Goal: Task Accomplishment & Management: Manage account settings

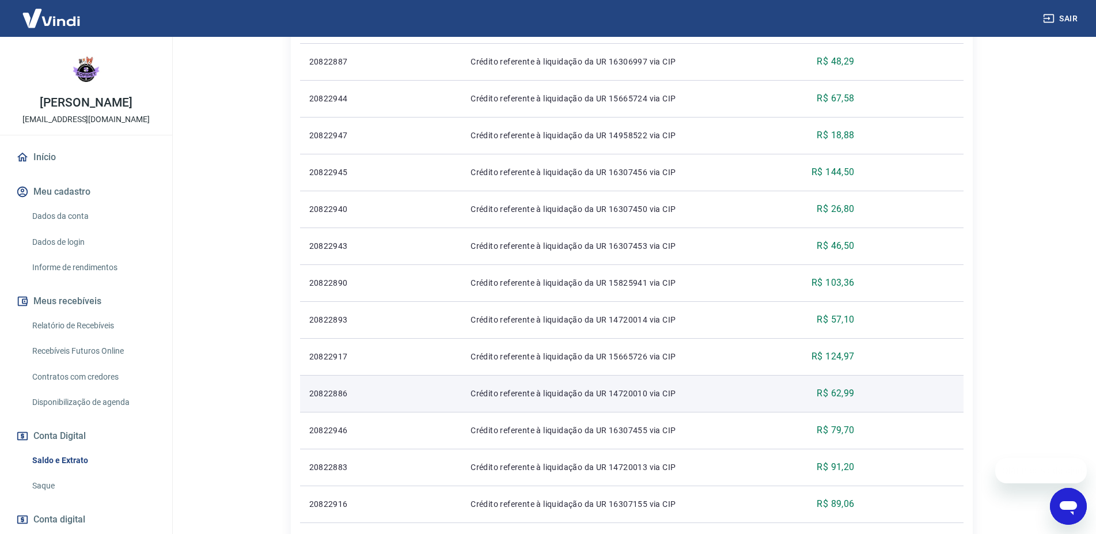
scroll to position [59, 0]
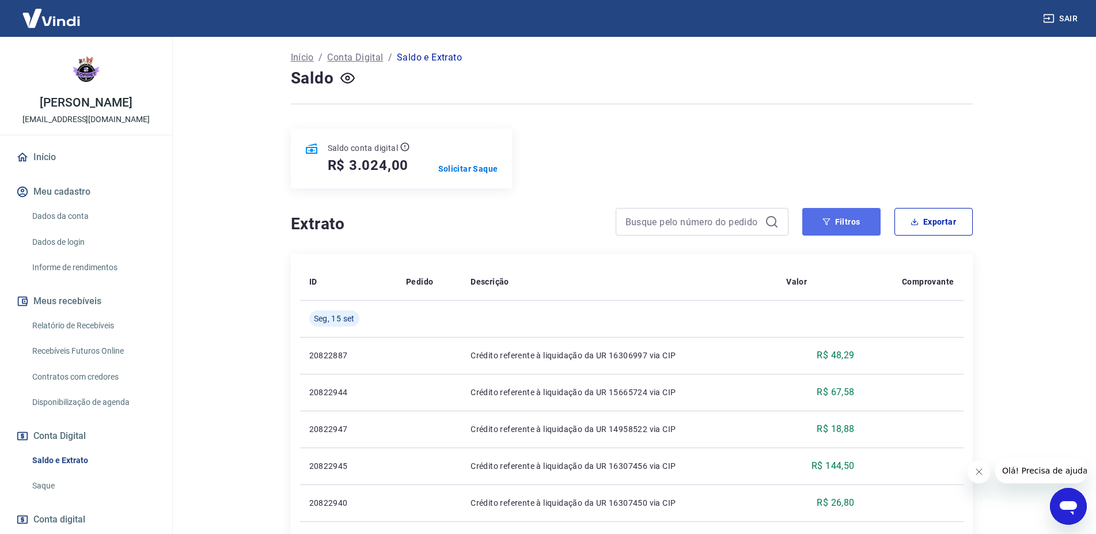
click at [852, 208] on button "Filtros" at bounding box center [841, 222] width 78 height 28
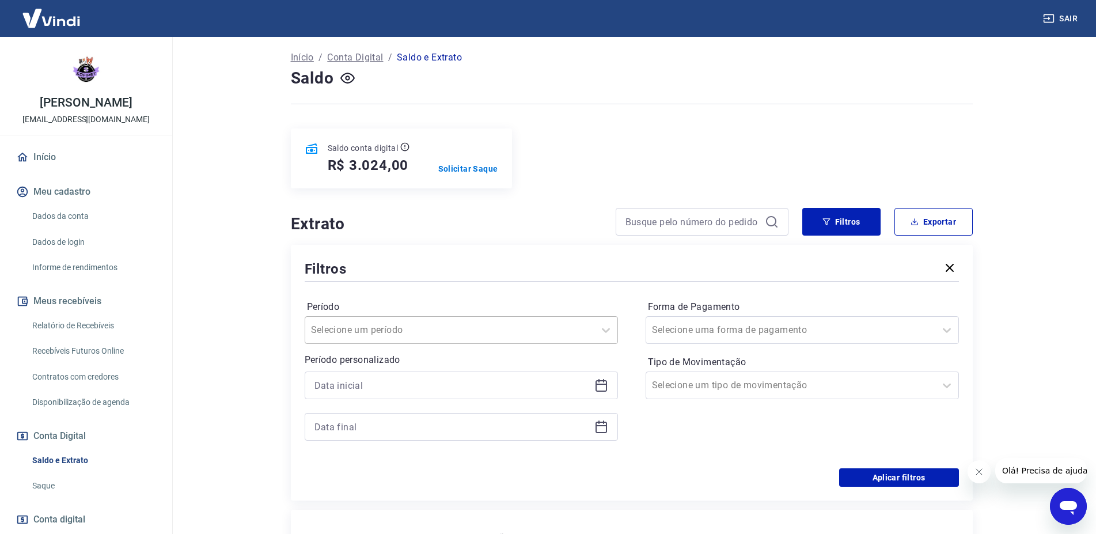
click at [328, 323] on input "Período" at bounding box center [369, 330] width 116 height 14
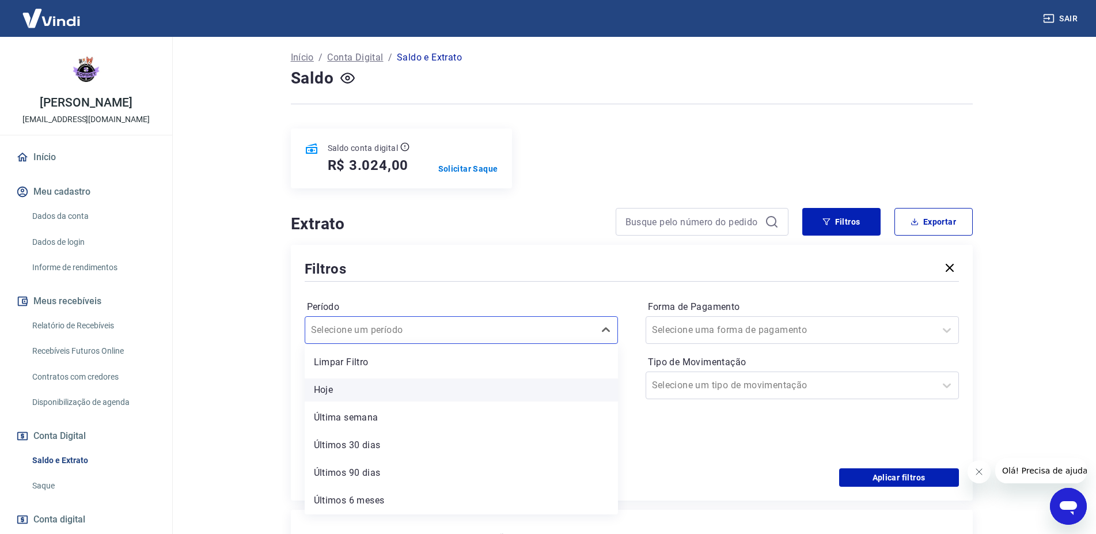
click at [337, 378] on div "Hoje" at bounding box center [461, 389] width 313 height 23
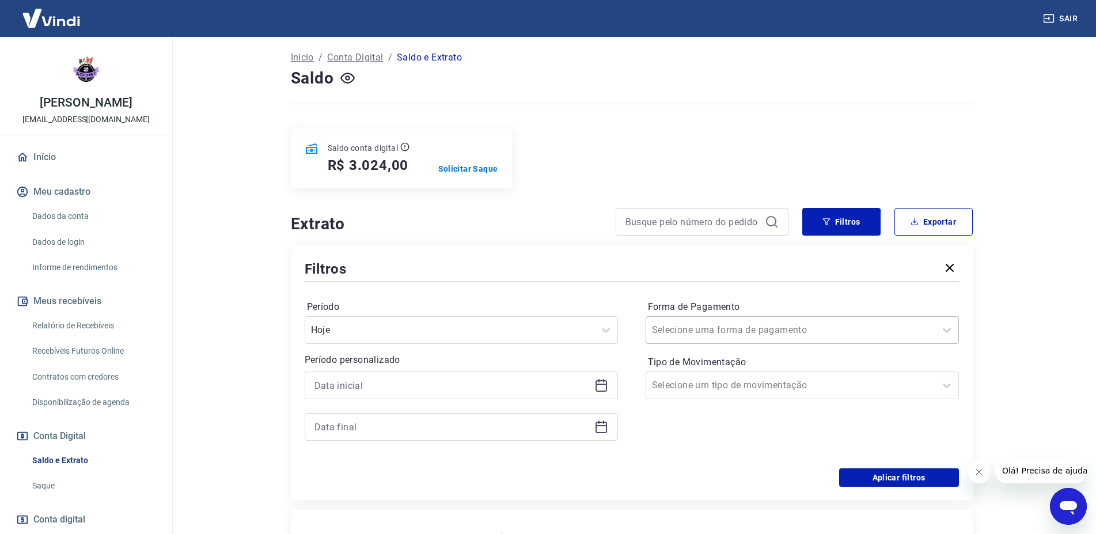
click at [727, 323] on input "Forma de Pagamento" at bounding box center [710, 330] width 116 height 14
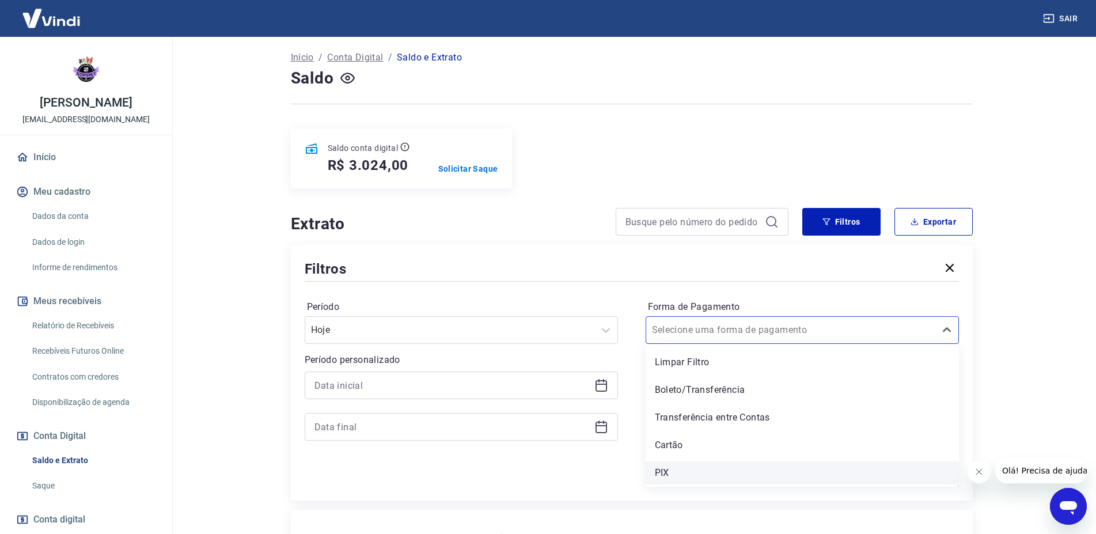
click at [675, 461] on div "PIX" at bounding box center [801, 472] width 313 height 23
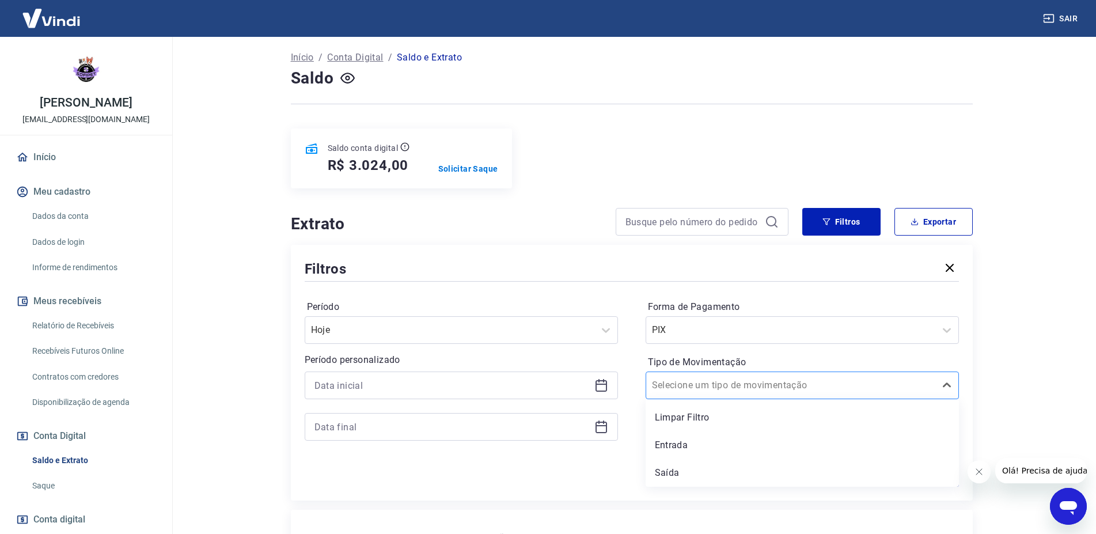
click at [696, 378] on input "Tipo de Movimentação" at bounding box center [710, 385] width 116 height 14
click at [671, 461] on div "Saída" at bounding box center [801, 472] width 313 height 23
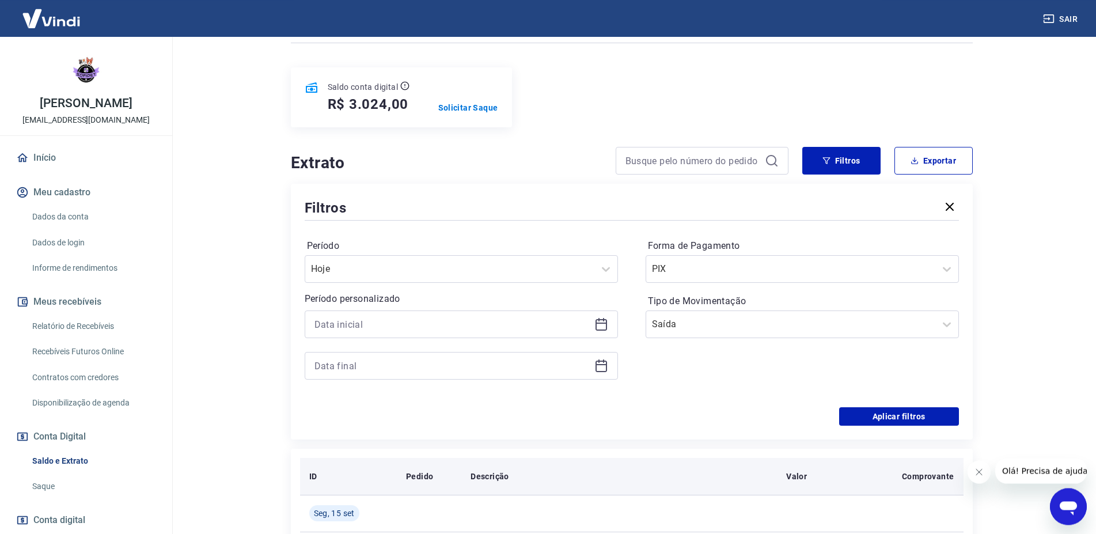
scroll to position [176, 0]
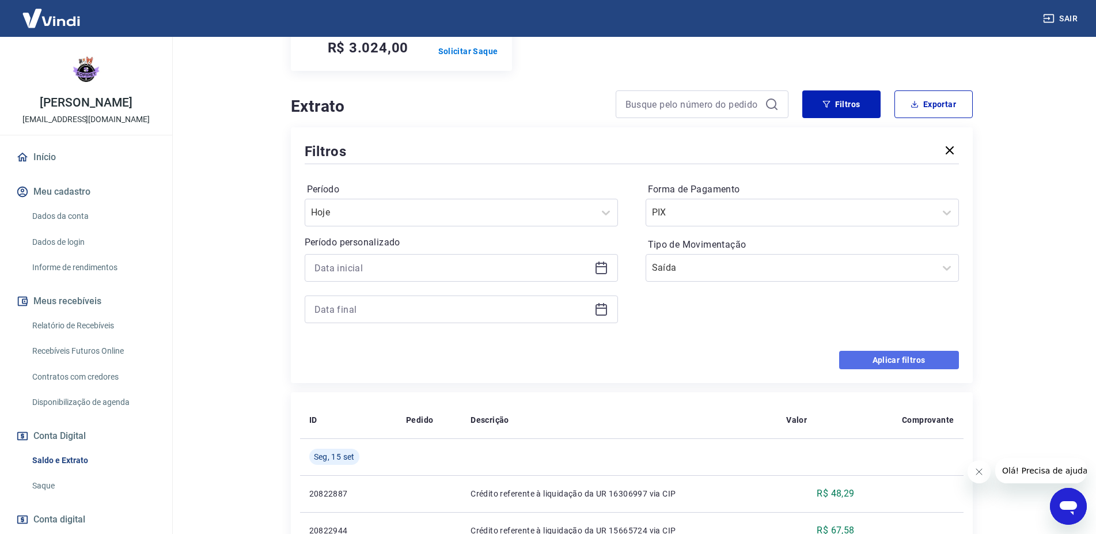
click at [874, 351] on button "Aplicar filtros" at bounding box center [899, 360] width 120 height 18
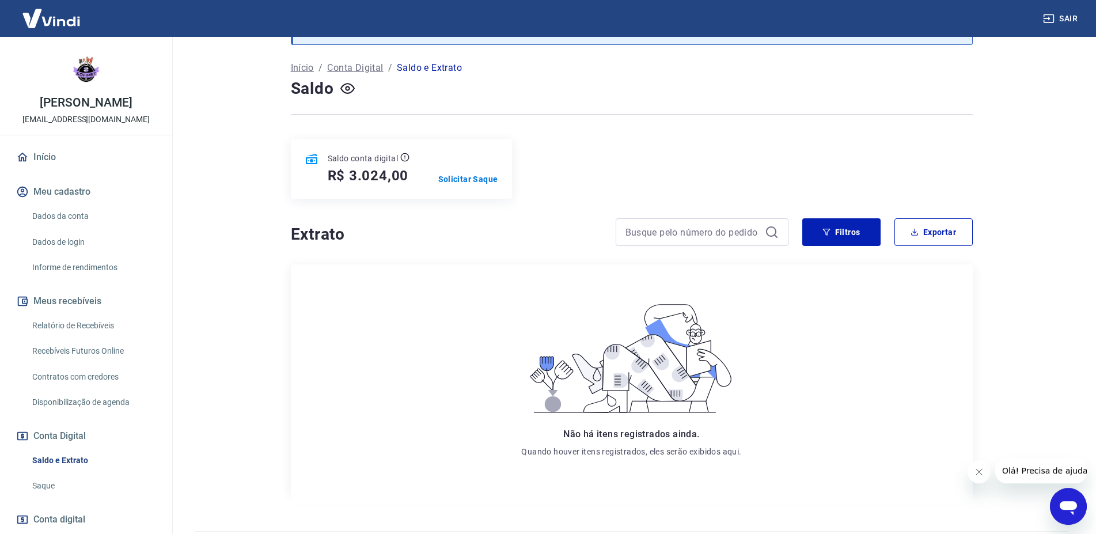
scroll to position [61, 0]
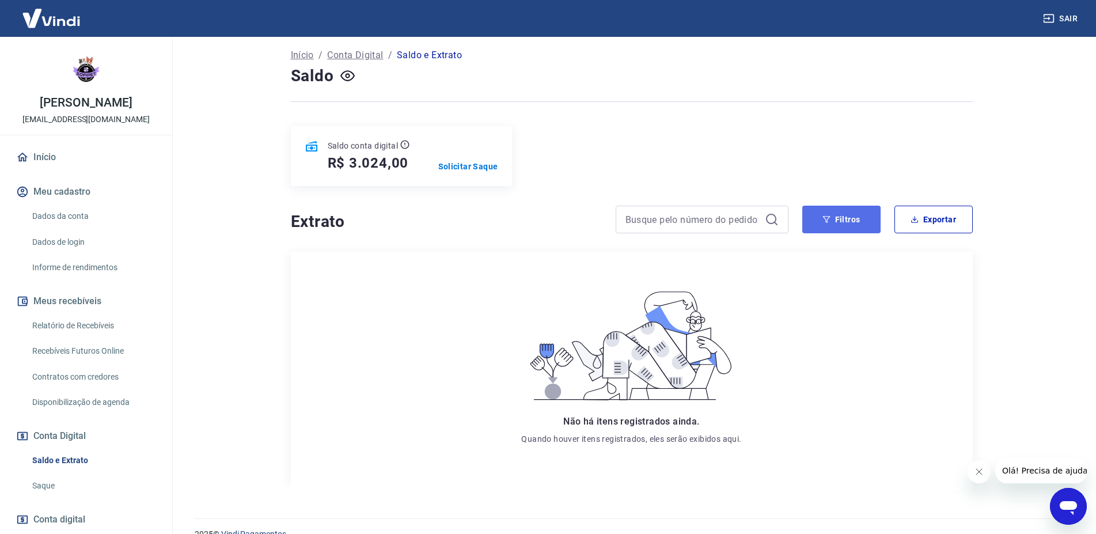
click at [853, 206] on button "Filtros" at bounding box center [841, 220] width 78 height 28
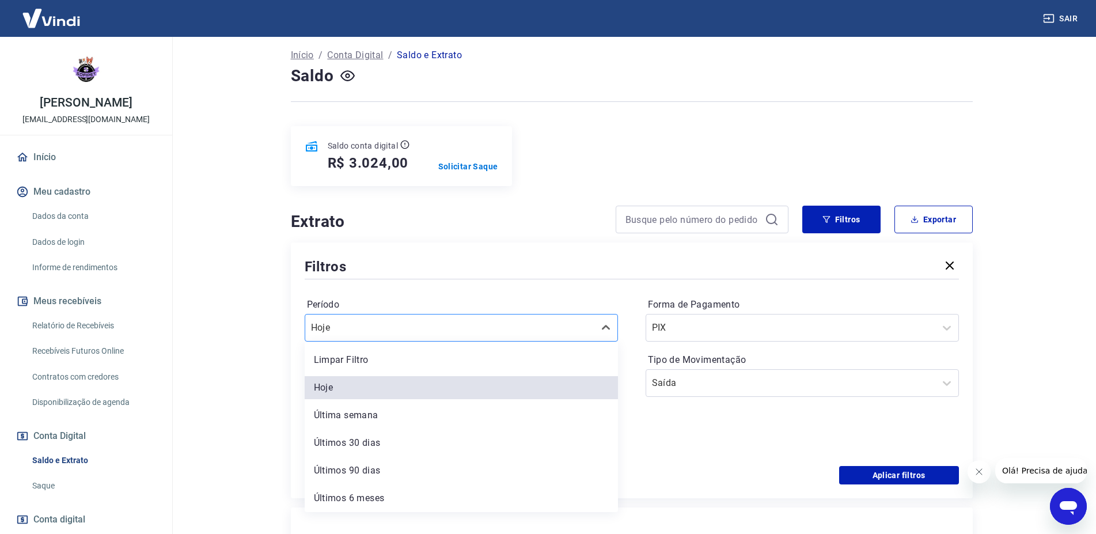
click at [484, 314] on div "Hoje" at bounding box center [461, 328] width 313 height 28
click at [354, 376] on div "Hoje" at bounding box center [461, 387] width 313 height 23
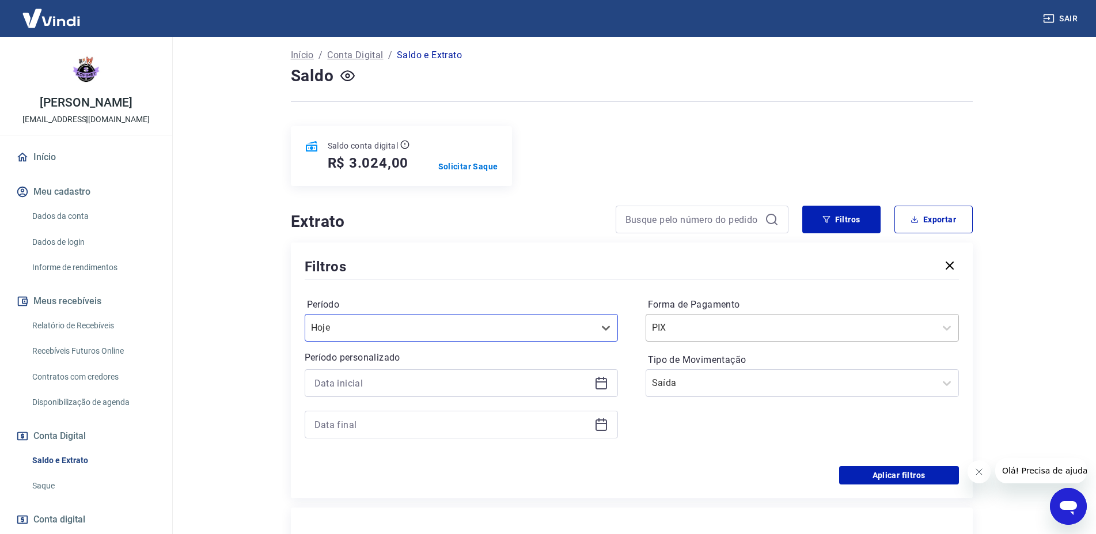
click at [707, 317] on div "PIX" at bounding box center [790, 327] width 289 height 21
click at [678, 376] on input "Tipo de Movimentação" at bounding box center [710, 383] width 116 height 14
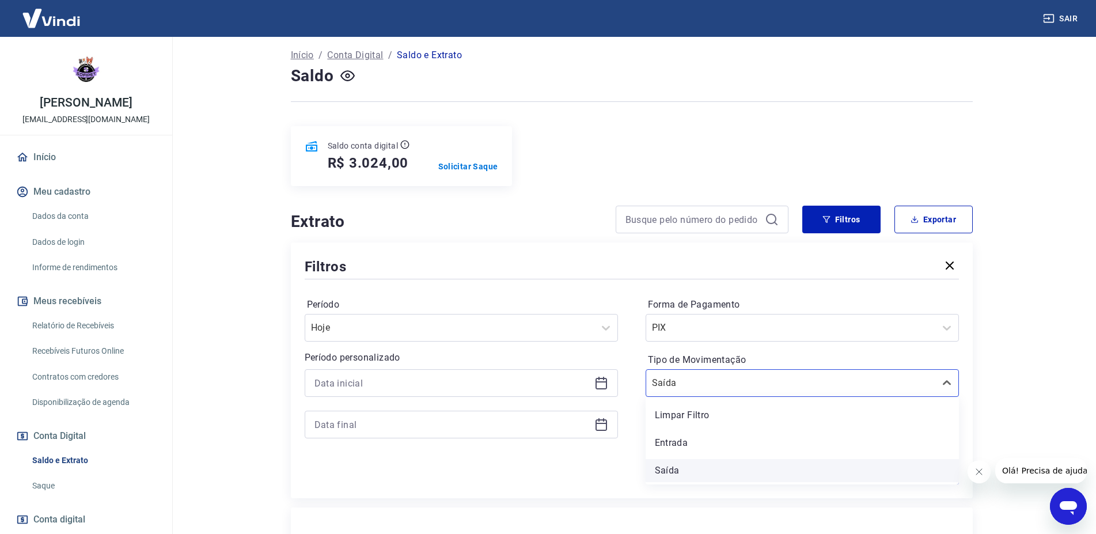
click at [670, 459] on div "Saída" at bounding box center [801, 470] width 313 height 23
click at [55, 322] on link "Relatório de Recebíveis" at bounding box center [93, 326] width 131 height 24
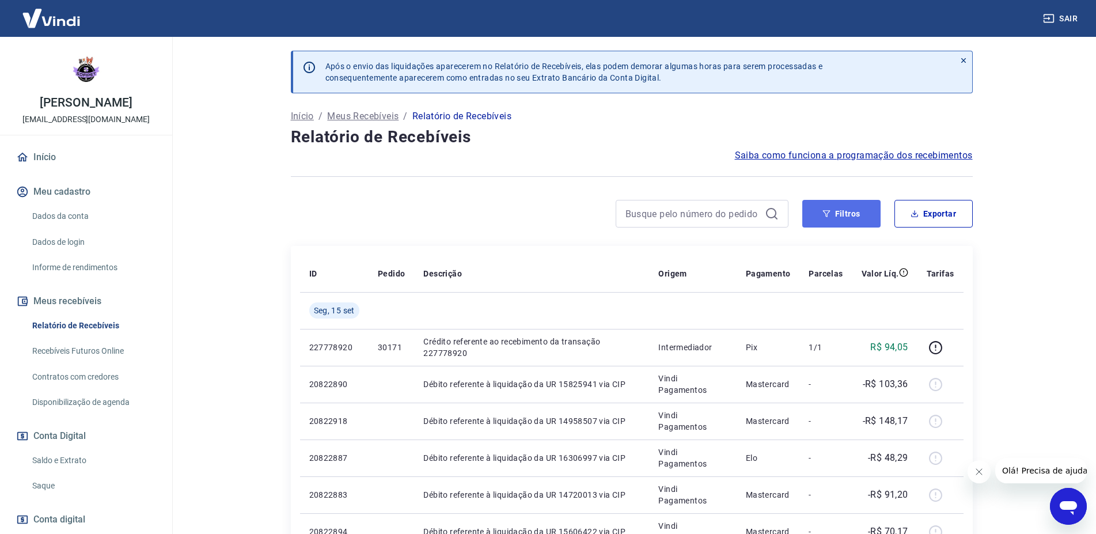
click at [833, 215] on button "Filtros" at bounding box center [841, 214] width 78 height 28
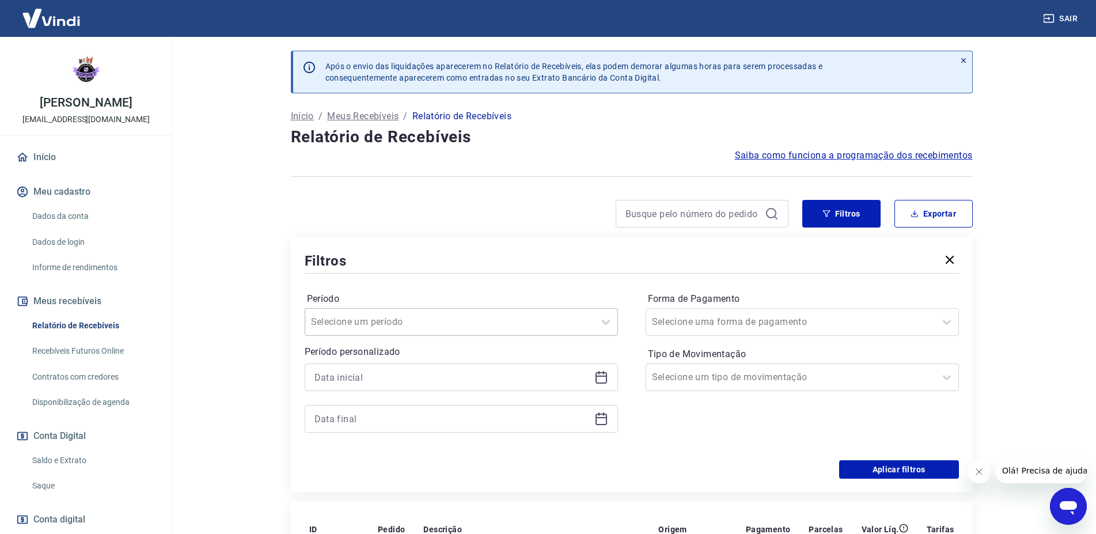
click at [392, 329] on div at bounding box center [450, 322] width 278 height 16
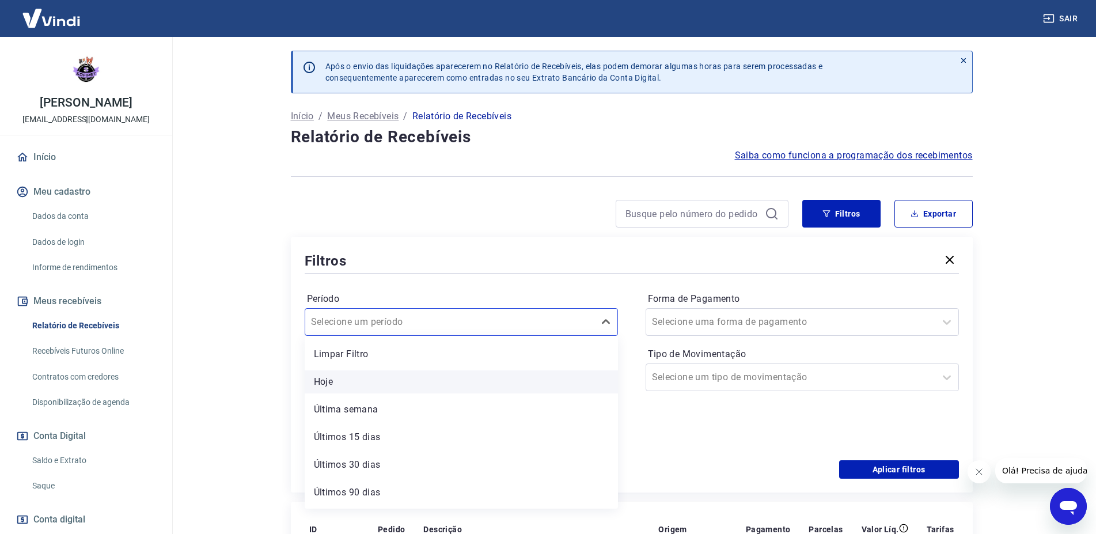
click at [388, 374] on div "Hoje" at bounding box center [461, 381] width 313 height 23
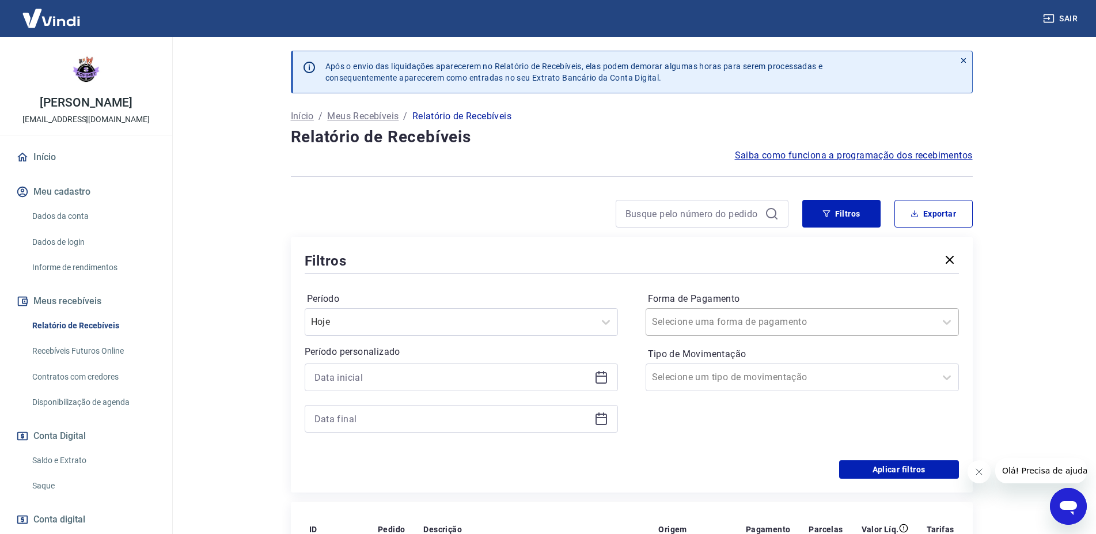
click at [691, 316] on input "Forma de Pagamento" at bounding box center [710, 322] width 116 height 14
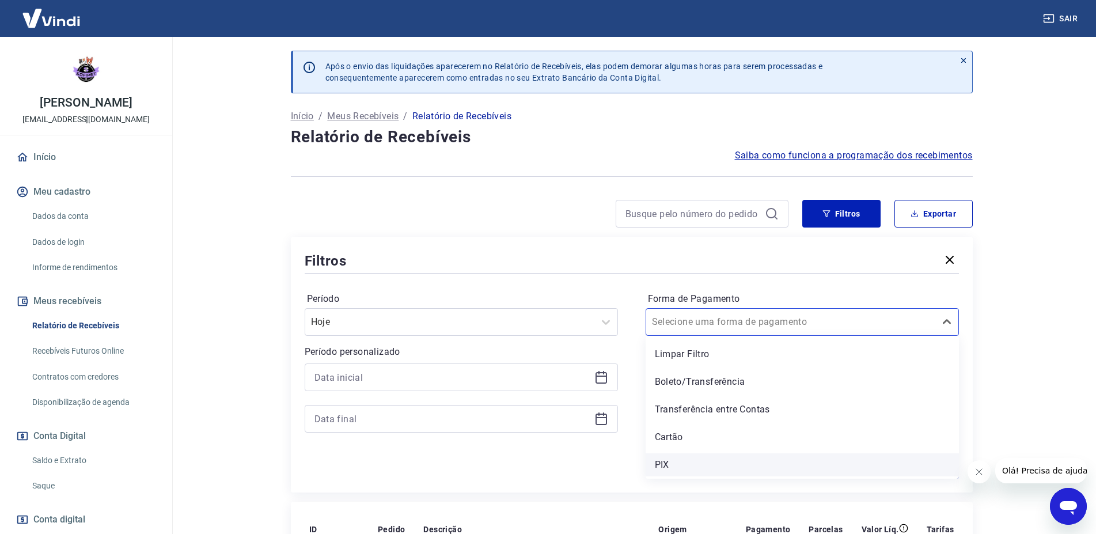
click at [680, 468] on div "PIX" at bounding box center [801, 464] width 313 height 23
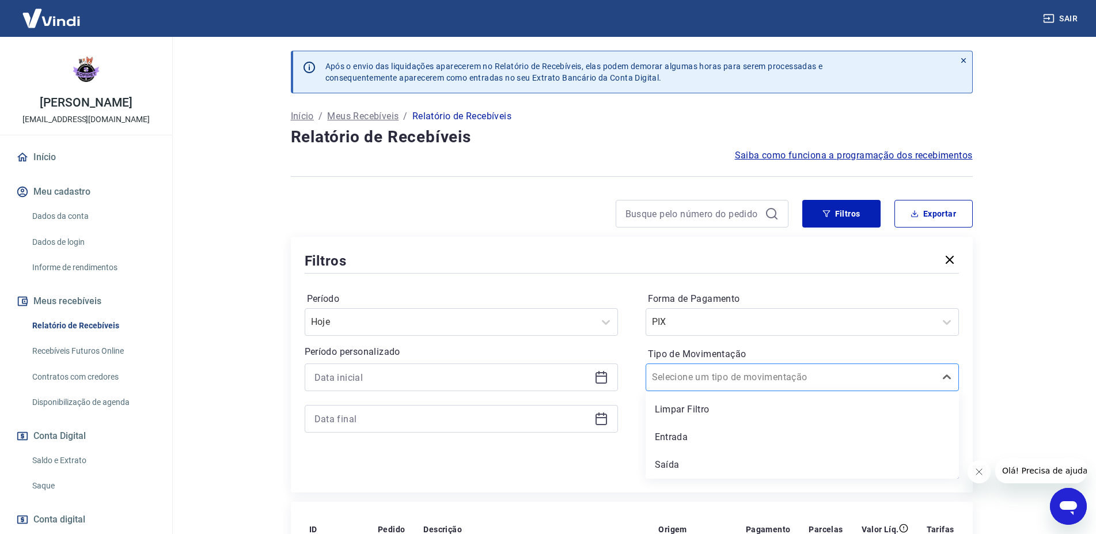
click at [764, 375] on div at bounding box center [791, 377] width 278 height 16
click at [681, 466] on div "Saída" at bounding box center [801, 464] width 313 height 23
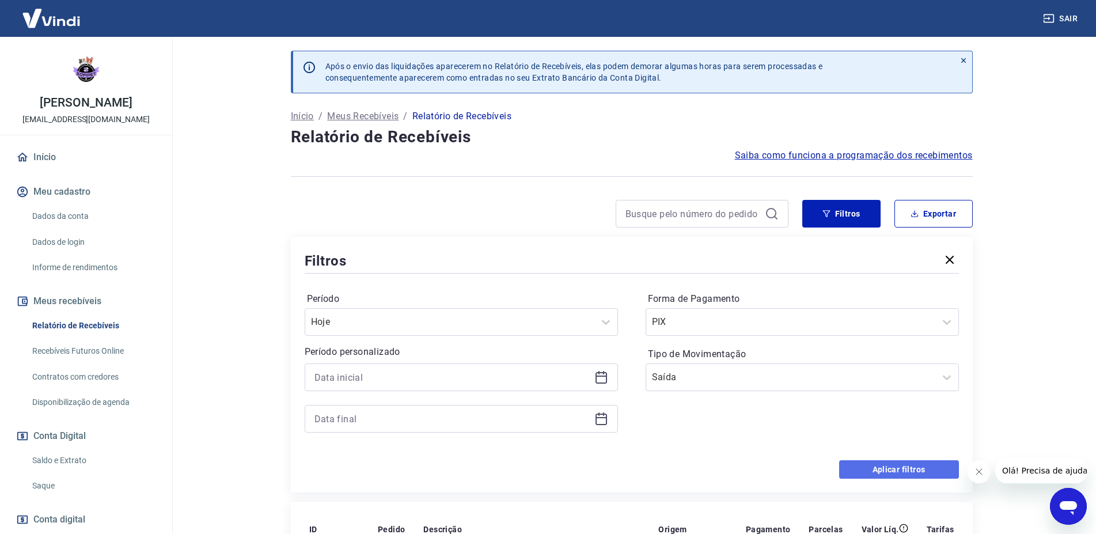
click at [848, 474] on button "Aplicar filtros" at bounding box center [899, 469] width 120 height 18
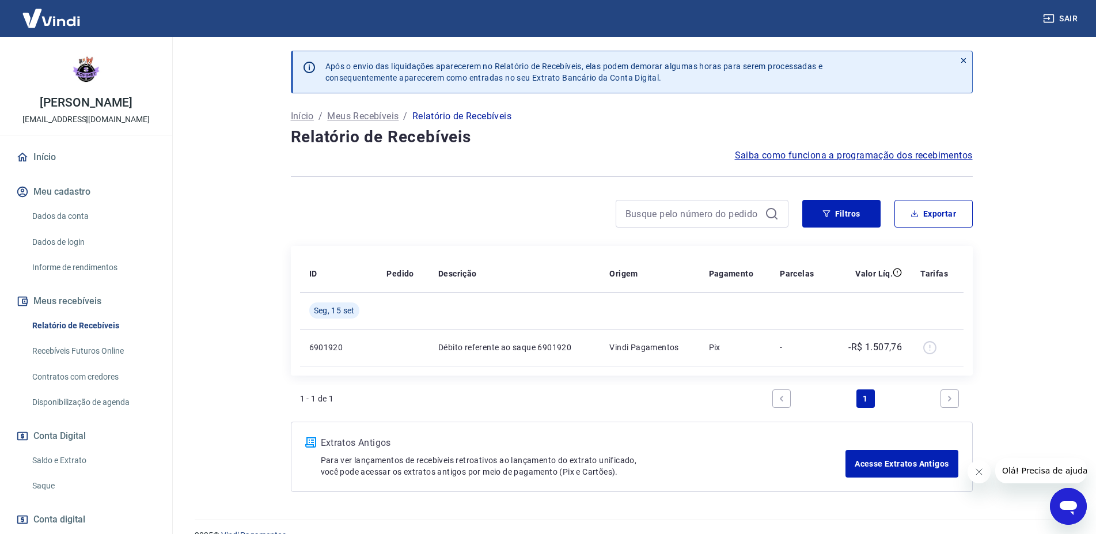
click at [28, 149] on link "Início" at bounding box center [86, 157] width 145 height 25
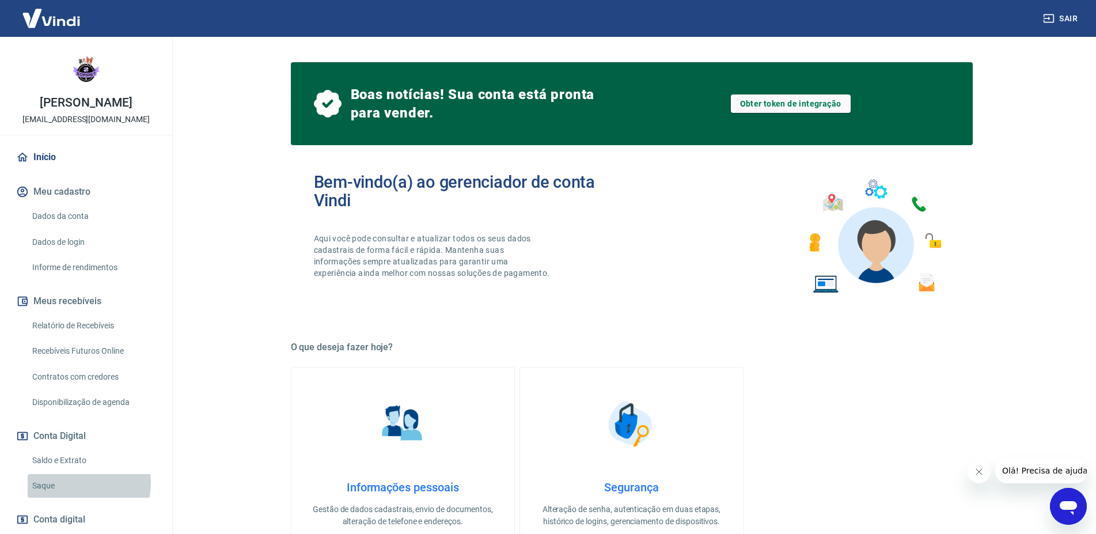
click at [76, 482] on link "Saque" at bounding box center [93, 486] width 131 height 24
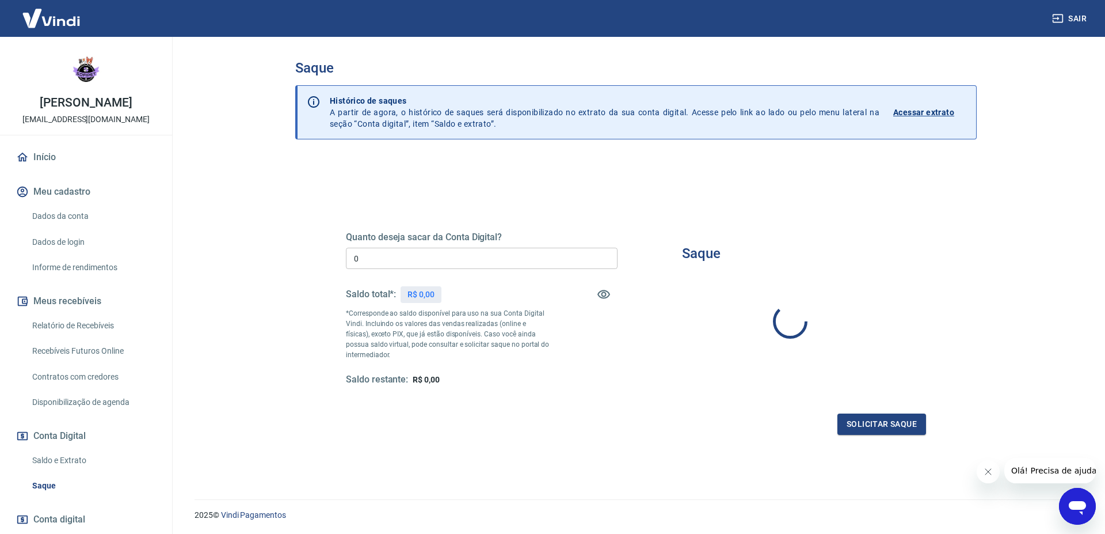
type input "R$ 0,00"
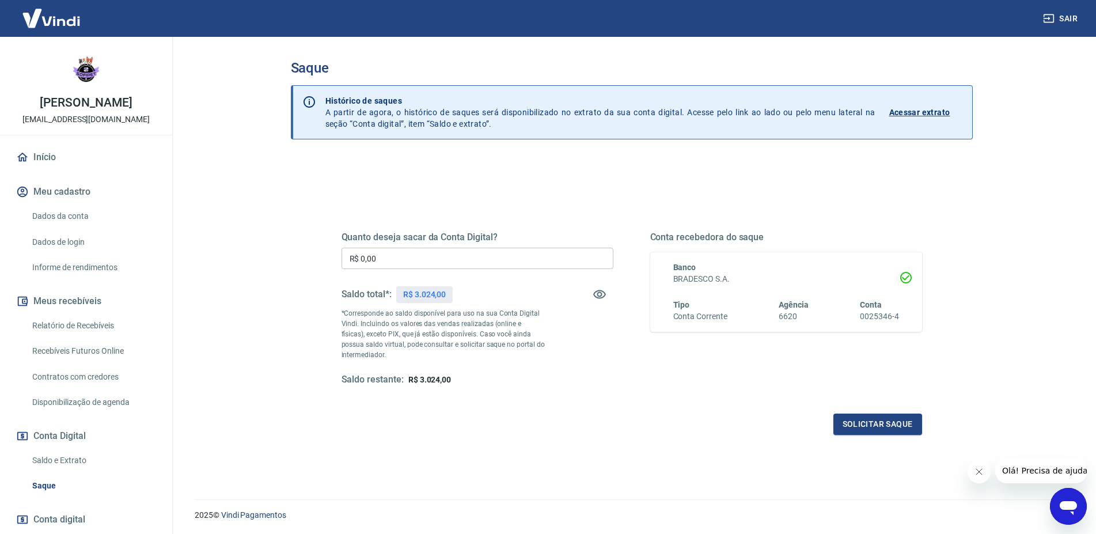
click at [78, 461] on link "Saldo e Extrato" at bounding box center [93, 461] width 131 height 24
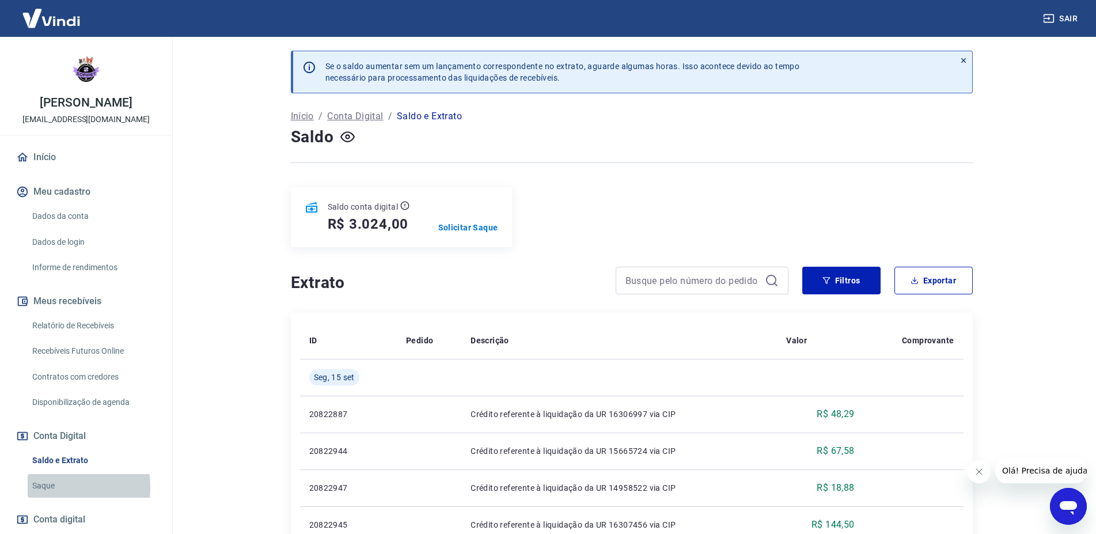
drag, startPoint x: 44, startPoint y: 487, endPoint x: 57, endPoint y: 487, distance: 13.2
click at [44, 487] on link "Saque" at bounding box center [93, 486] width 131 height 24
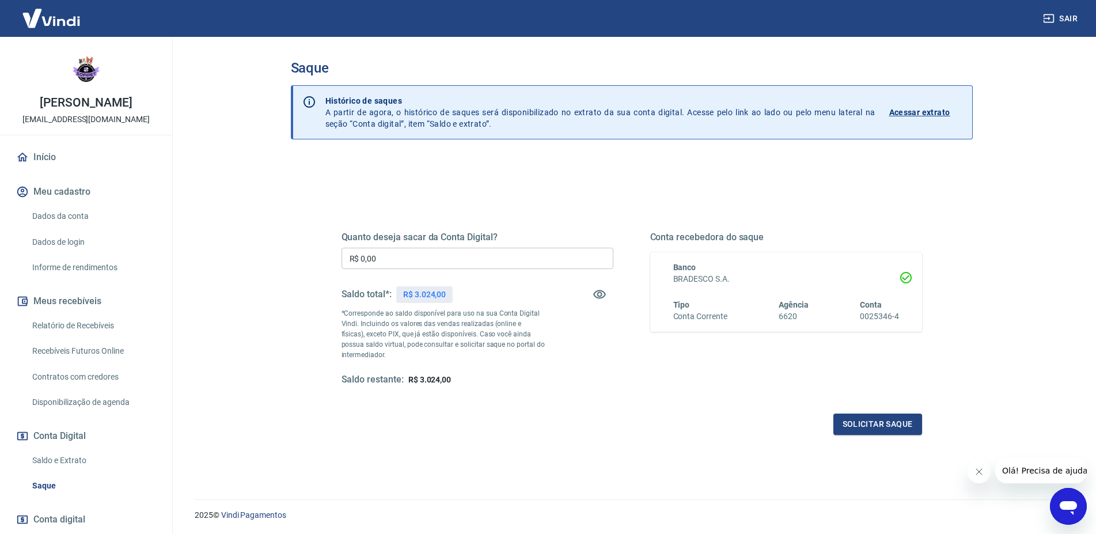
click at [68, 465] on link "Saldo e Extrato" at bounding box center [93, 461] width 131 height 24
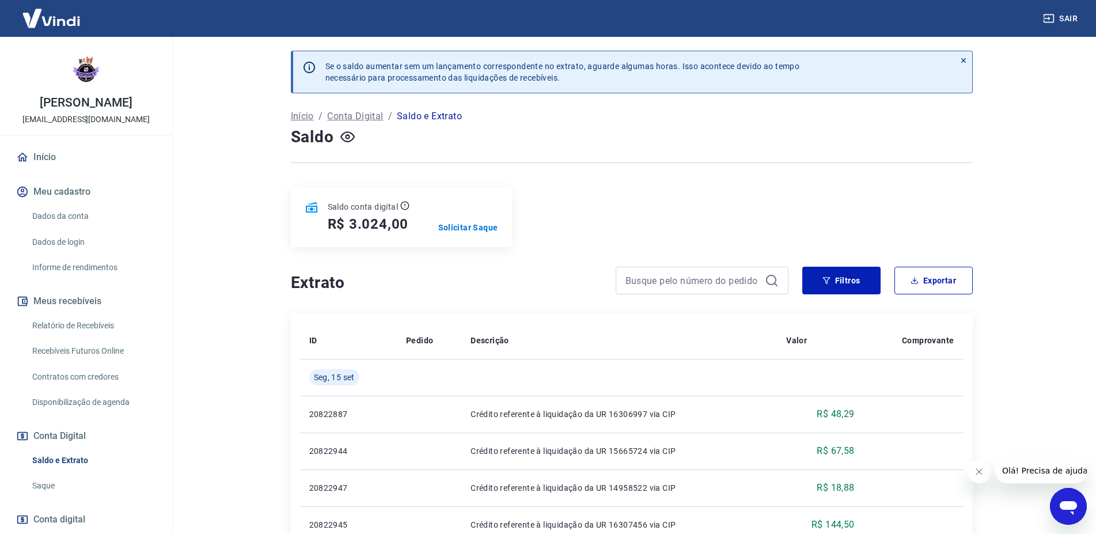
click at [63, 485] on link "Saque" at bounding box center [93, 486] width 131 height 24
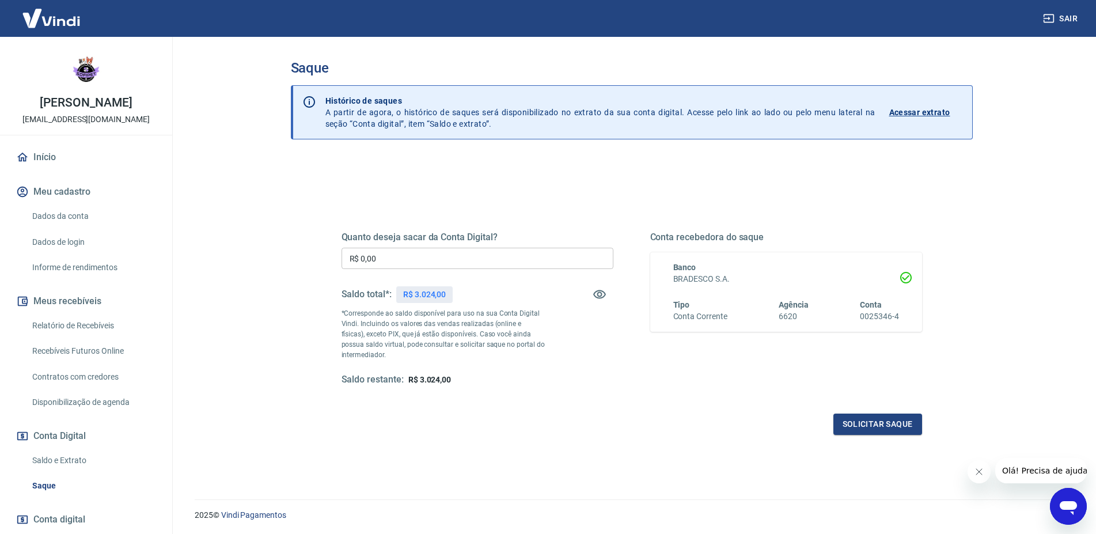
click at [88, 323] on link "Relatório de Recebíveis" at bounding box center [93, 326] width 131 height 24
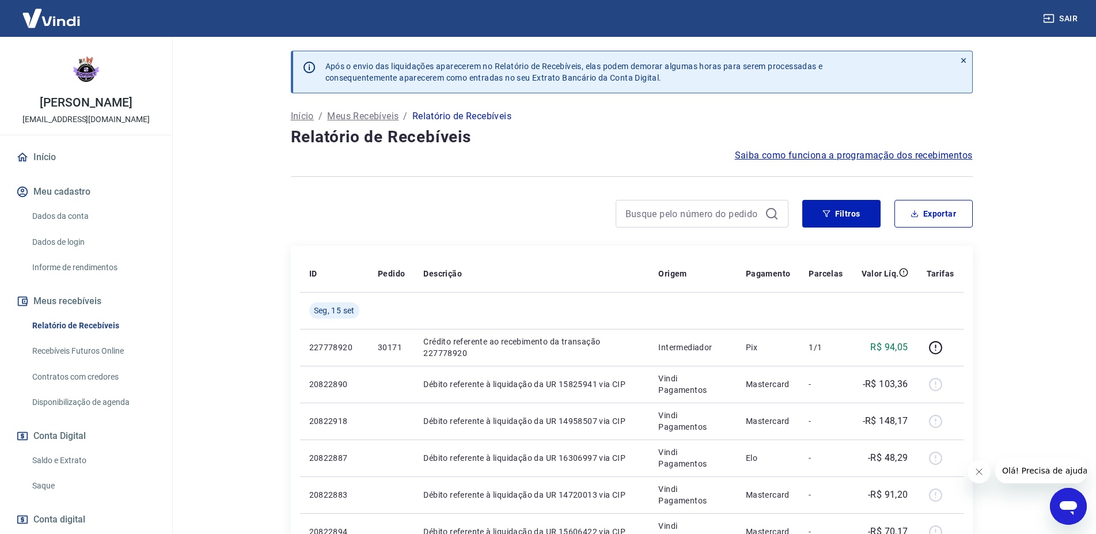
click at [59, 167] on link "Início" at bounding box center [86, 157] width 145 height 25
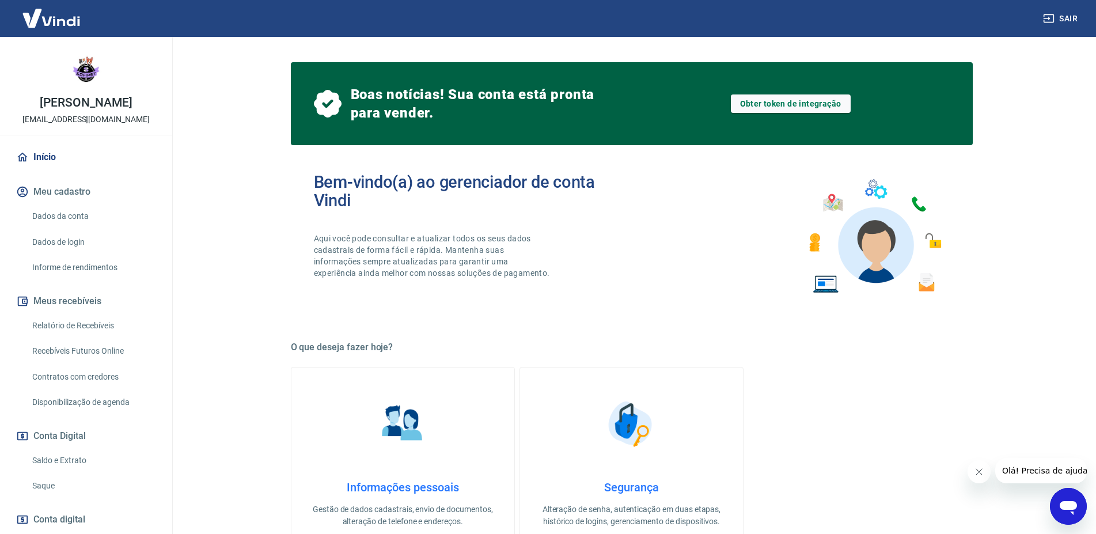
click at [408, 416] on img at bounding box center [403, 424] width 58 height 58
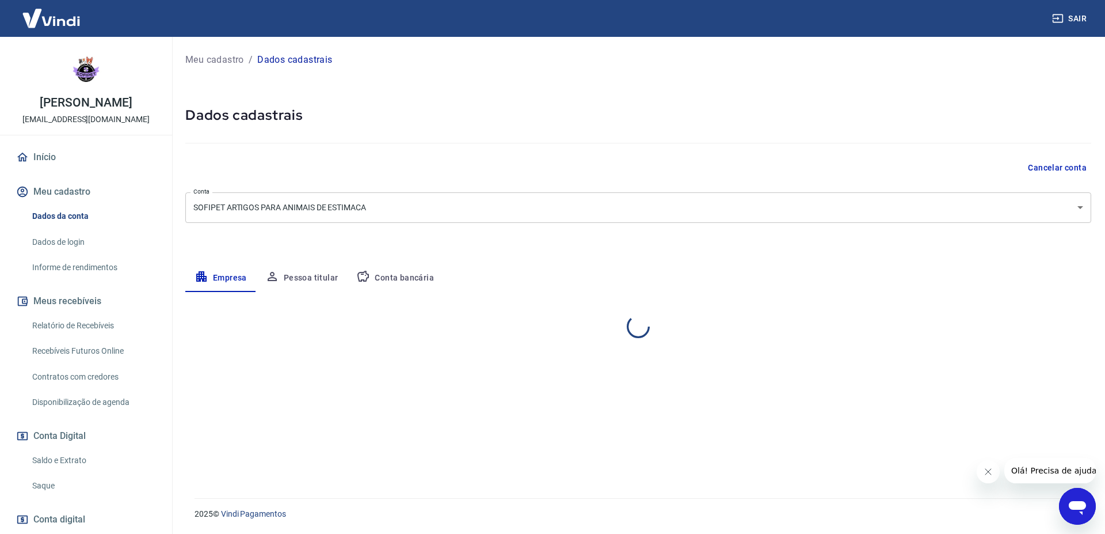
select select "SP"
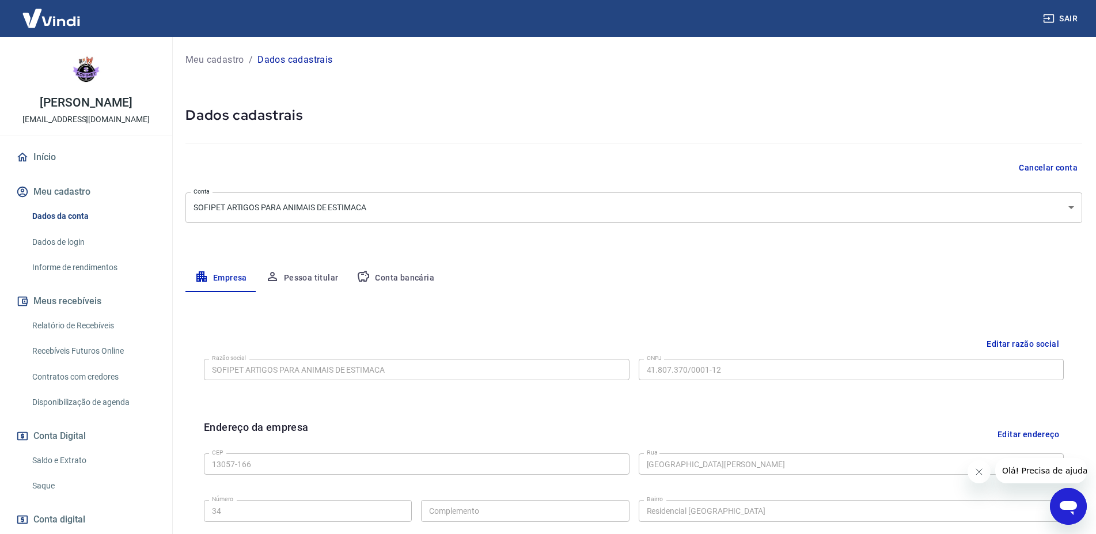
click at [423, 287] on button "Conta bancária" at bounding box center [395, 278] width 96 height 28
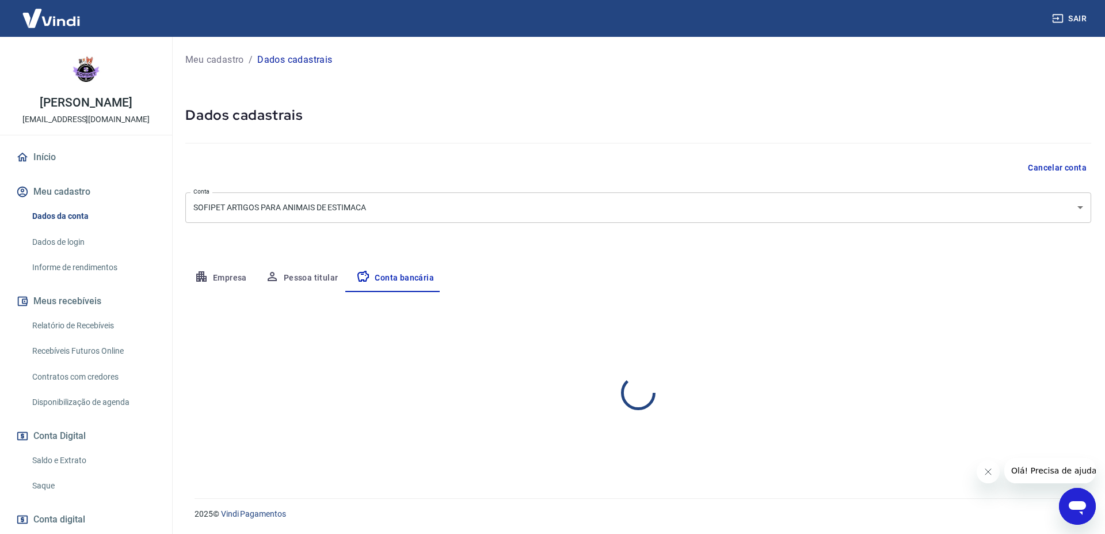
select select "1"
click at [1019, 328] on button "Editar conta bancária" at bounding box center [1043, 326] width 96 height 22
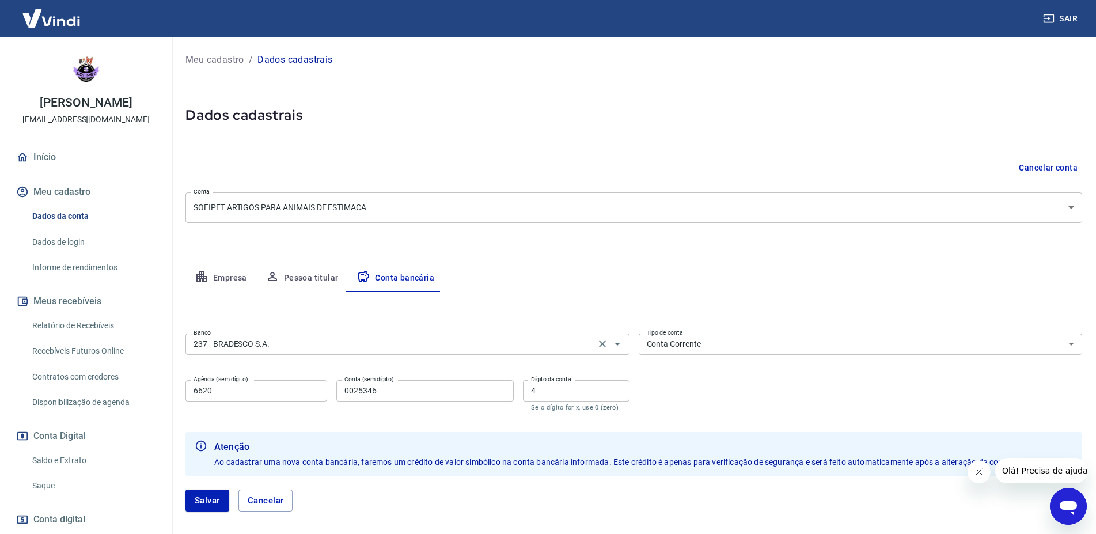
click at [371, 343] on input "237 - BRADESCO S.A." at bounding box center [390, 344] width 403 height 14
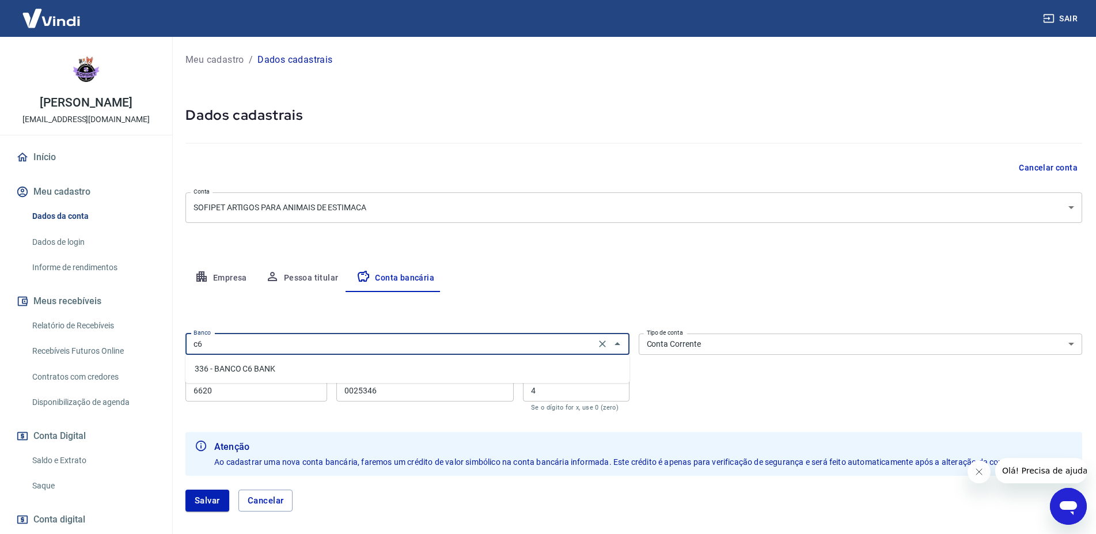
click at [352, 366] on li "336 - BANCO C6 BANK" at bounding box center [407, 368] width 444 height 19
type input "336 - BANCO C6 BANK"
drag, startPoint x: 159, startPoint y: 385, endPoint x: 138, endPoint y: 386, distance: 21.9
click at [138, 386] on div "Sair [PERSON_NAME] [EMAIL_ADDRESS][DOMAIN_NAME] Início Meu cadastro Dados da co…" at bounding box center [548, 267] width 1096 height 534
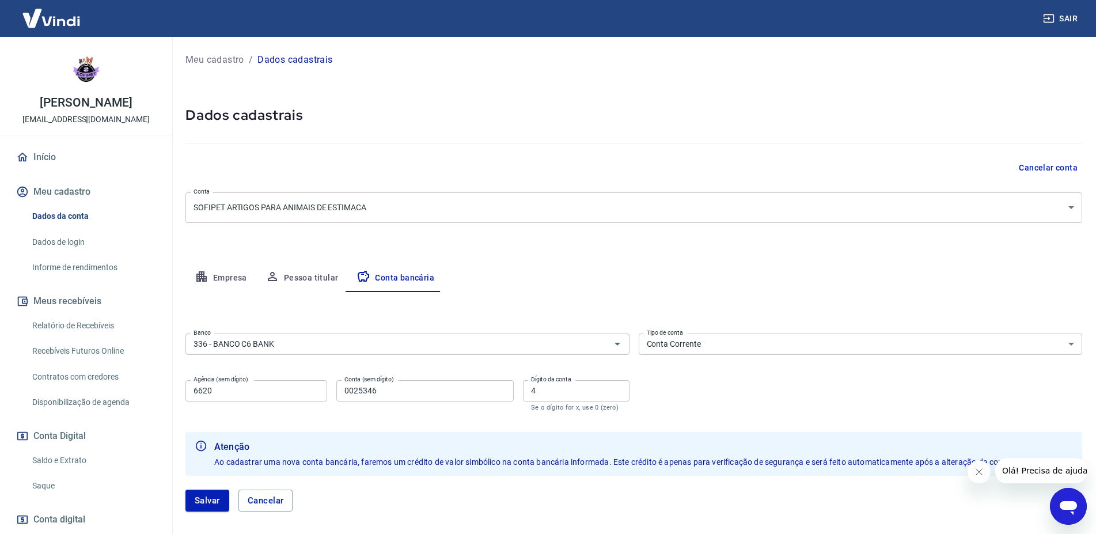
drag, startPoint x: 220, startPoint y: 381, endPoint x: 160, endPoint y: 386, distance: 60.1
click at [160, 386] on div "Sair [PERSON_NAME] [EMAIL_ADDRESS][DOMAIN_NAME] Início Meu cadastro Dados da co…" at bounding box center [548, 267] width 1096 height 534
drag, startPoint x: 215, startPoint y: 390, endPoint x: 145, endPoint y: 392, distance: 70.3
click at [185, 392] on input "6620" at bounding box center [256, 390] width 142 height 21
type input "0001"
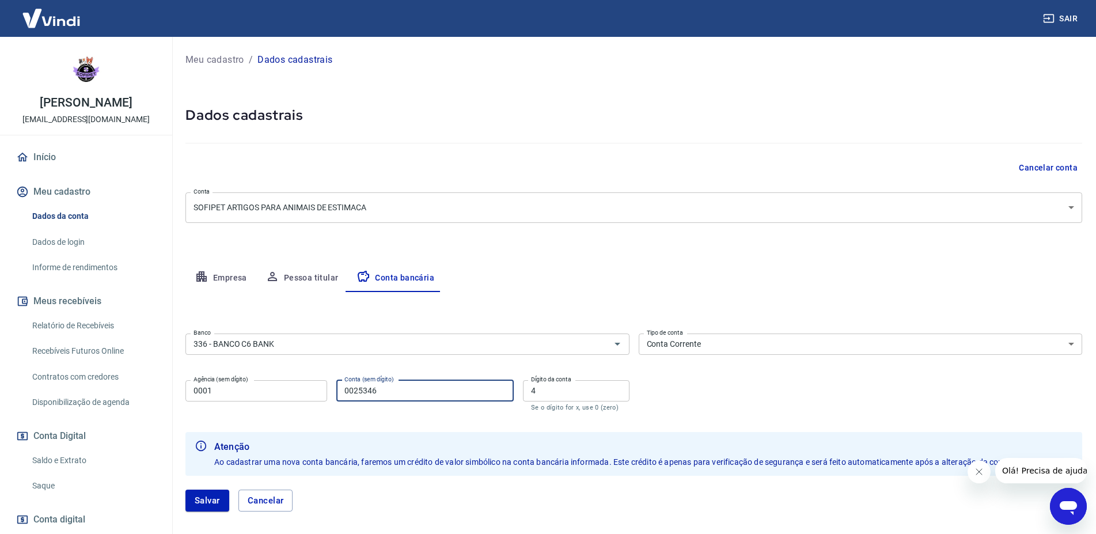
drag, startPoint x: 397, startPoint y: 393, endPoint x: 295, endPoint y: 387, distance: 102.0
click at [336, 387] on input "0025346" at bounding box center [424, 390] width 177 height 21
type input "24625402"
drag, startPoint x: 558, startPoint y: 392, endPoint x: 523, endPoint y: 398, distance: 36.3
click at [523, 398] on input "4" at bounding box center [576, 390] width 107 height 21
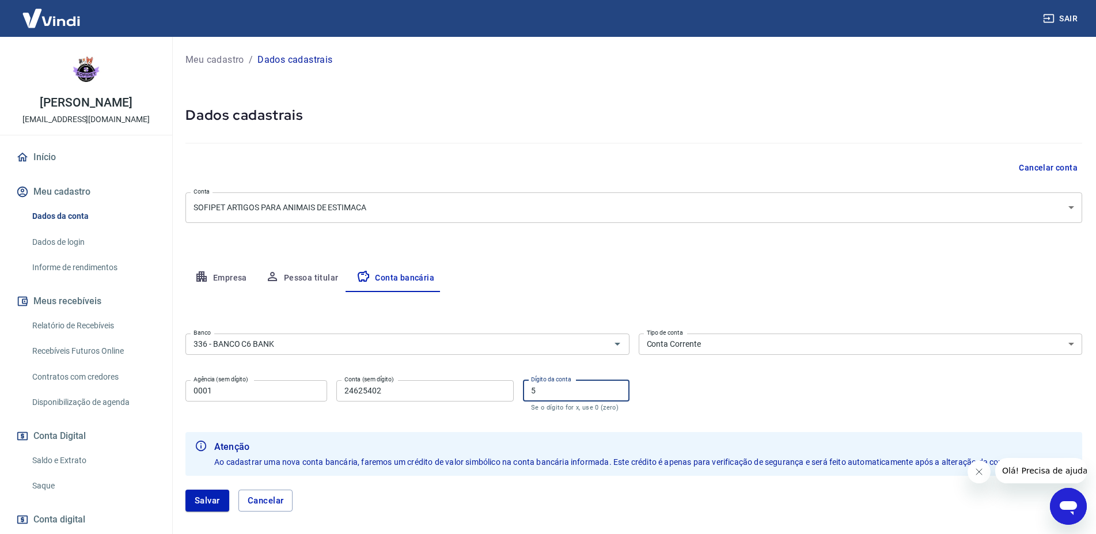
type input "5"
click at [185, 489] on button "Salvar" at bounding box center [207, 500] width 44 height 22
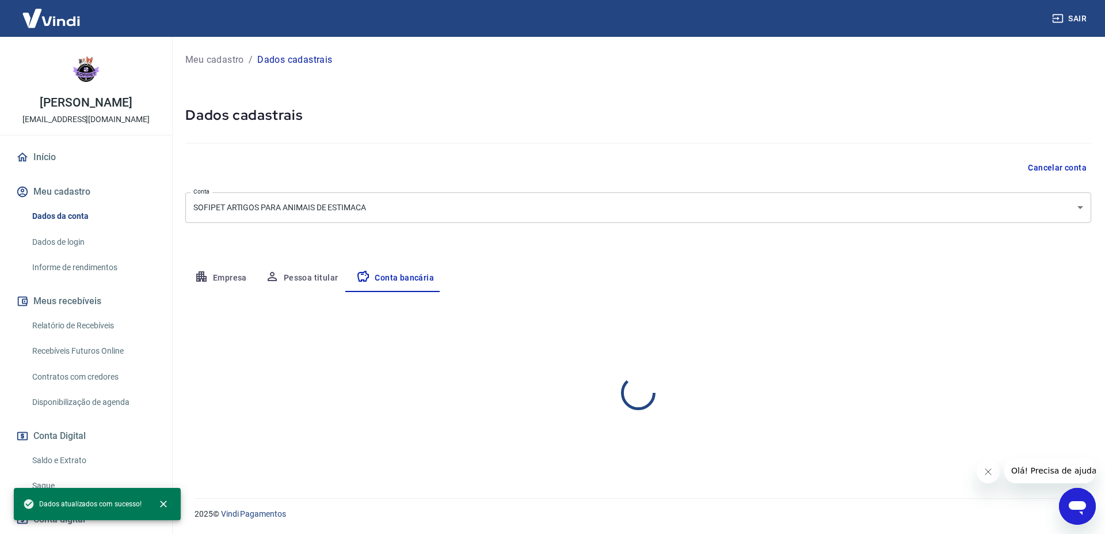
select select "1"
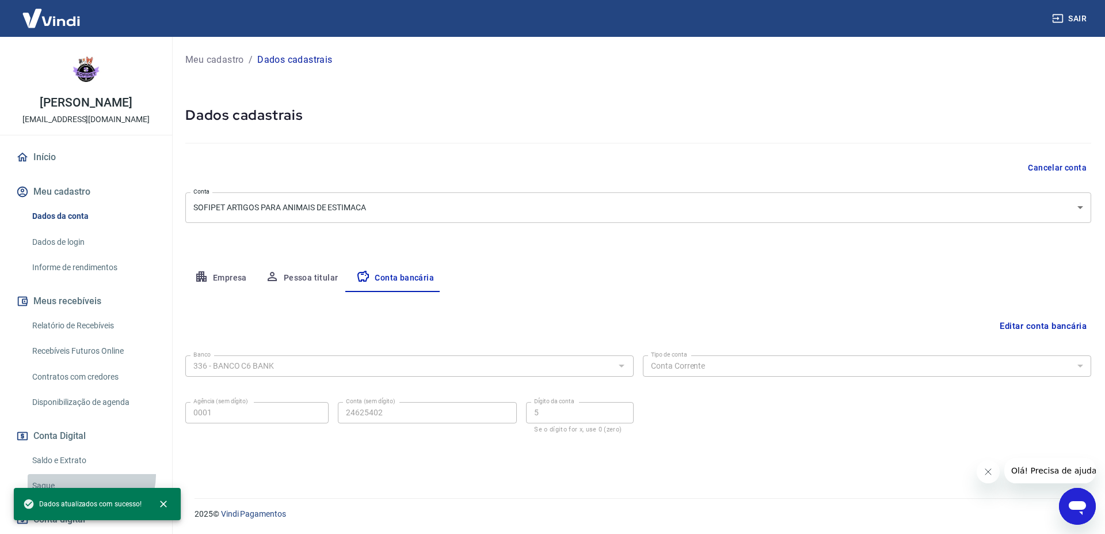
click at [89, 474] on link "Saque" at bounding box center [93, 486] width 131 height 24
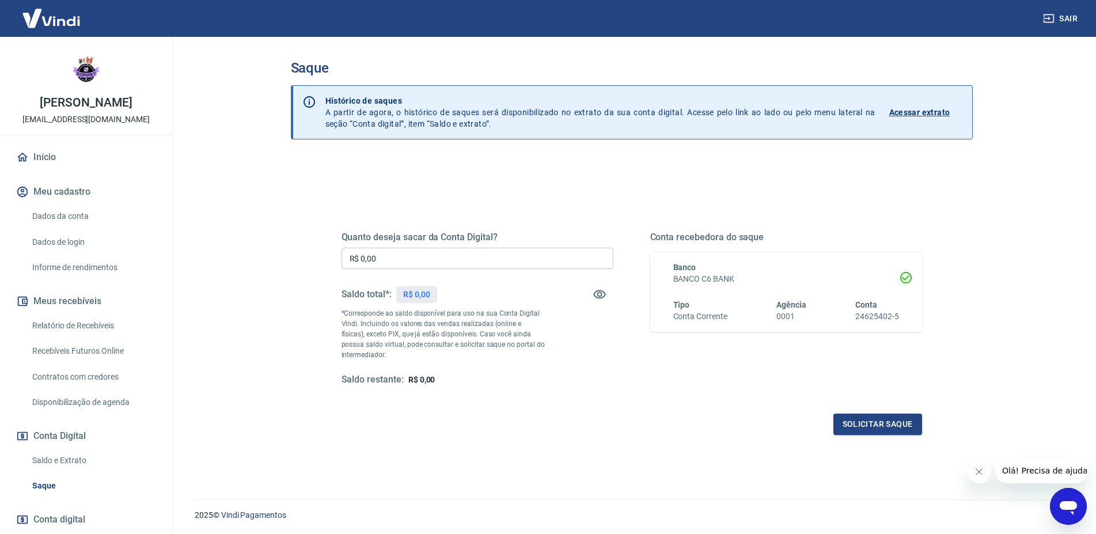
drag, startPoint x: 367, startPoint y: 254, endPoint x: 247, endPoint y: 259, distance: 120.4
click at [341, 259] on input "R$ 0,00" at bounding box center [477, 258] width 272 height 21
type input "R$ 3.024,00"
click at [875, 431] on button "Solicitar saque" at bounding box center [877, 423] width 89 height 21
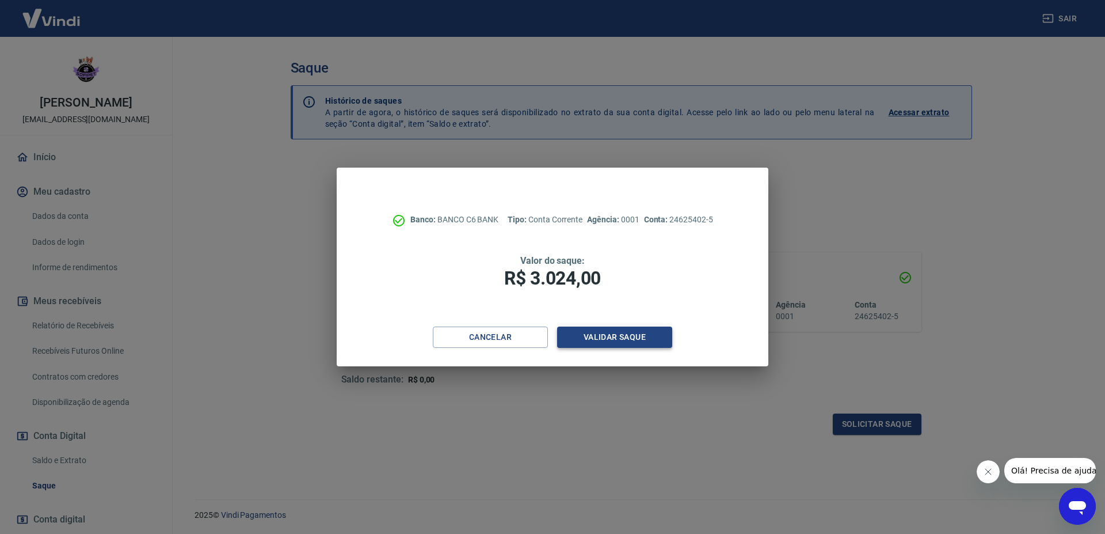
click at [626, 337] on button "Validar saque" at bounding box center [614, 336] width 115 height 21
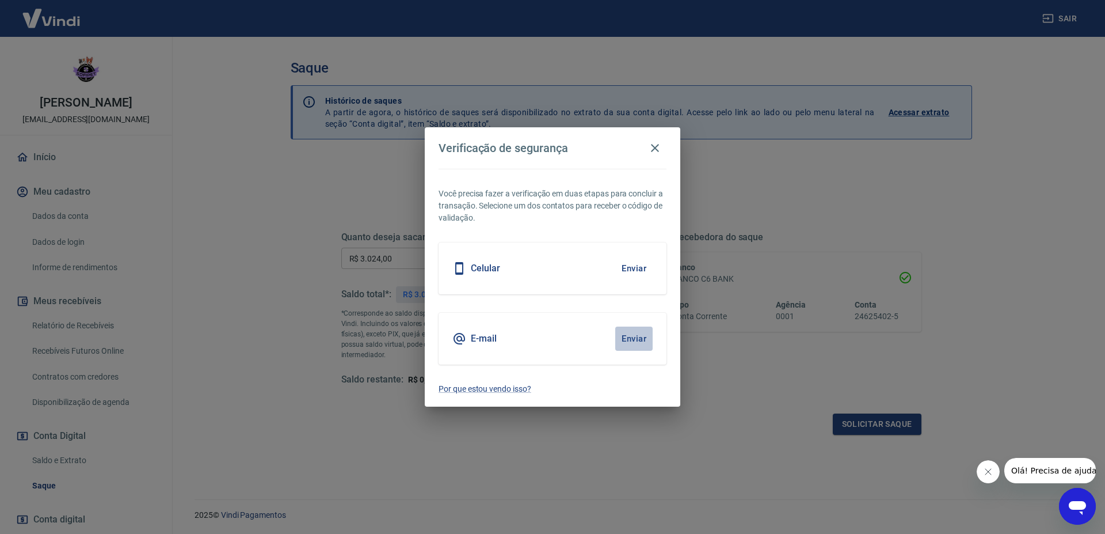
click at [640, 344] on button "Enviar" at bounding box center [633, 338] width 37 height 24
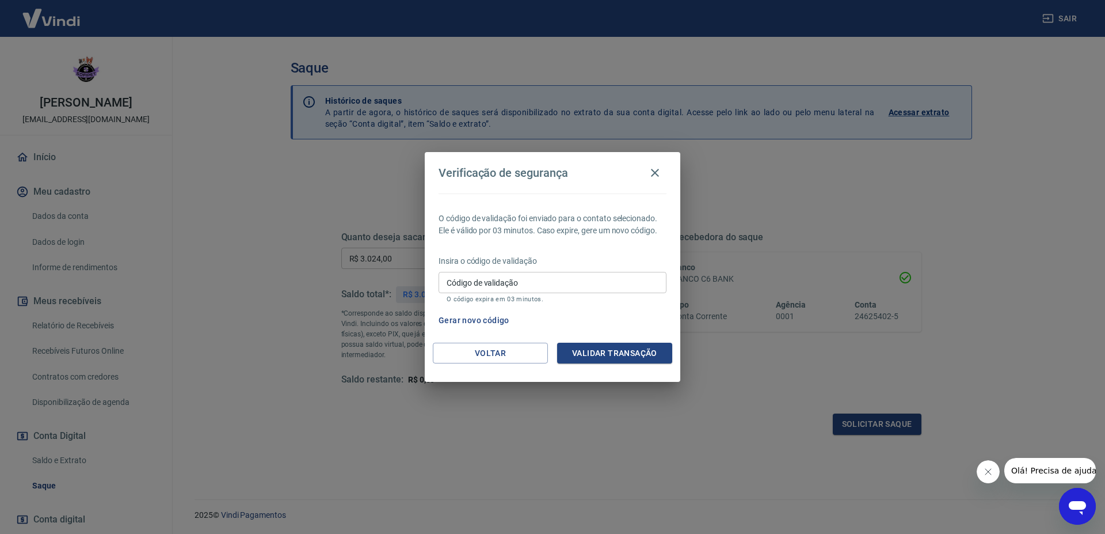
click at [602, 280] on input "Código de validação" at bounding box center [553, 282] width 228 height 21
paste input "825819"
type input "825819"
click at [626, 352] on button "Validar transação" at bounding box center [614, 353] width 115 height 21
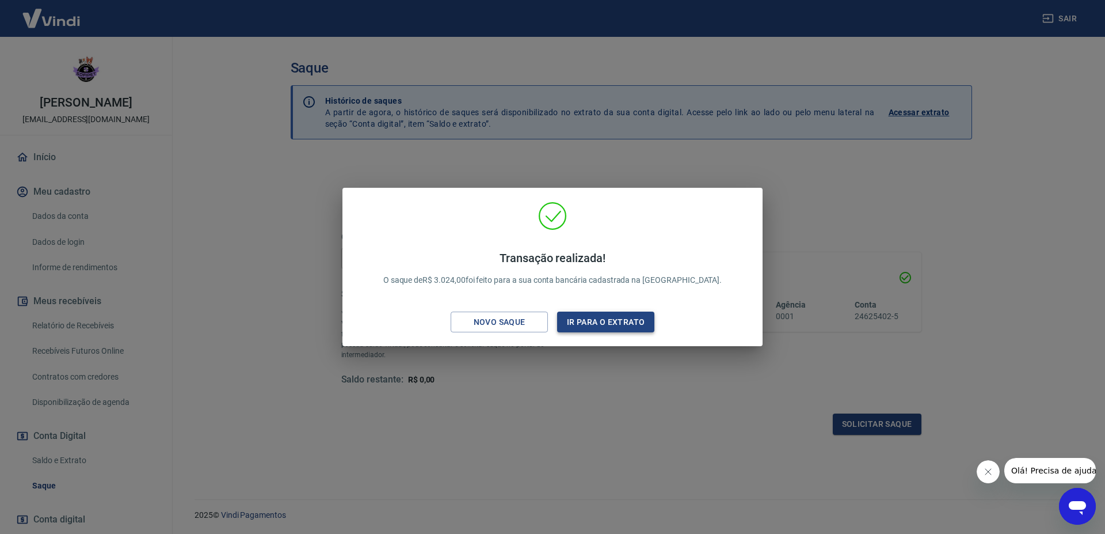
click at [587, 323] on button "Ir para o extrato" at bounding box center [605, 321] width 97 height 21
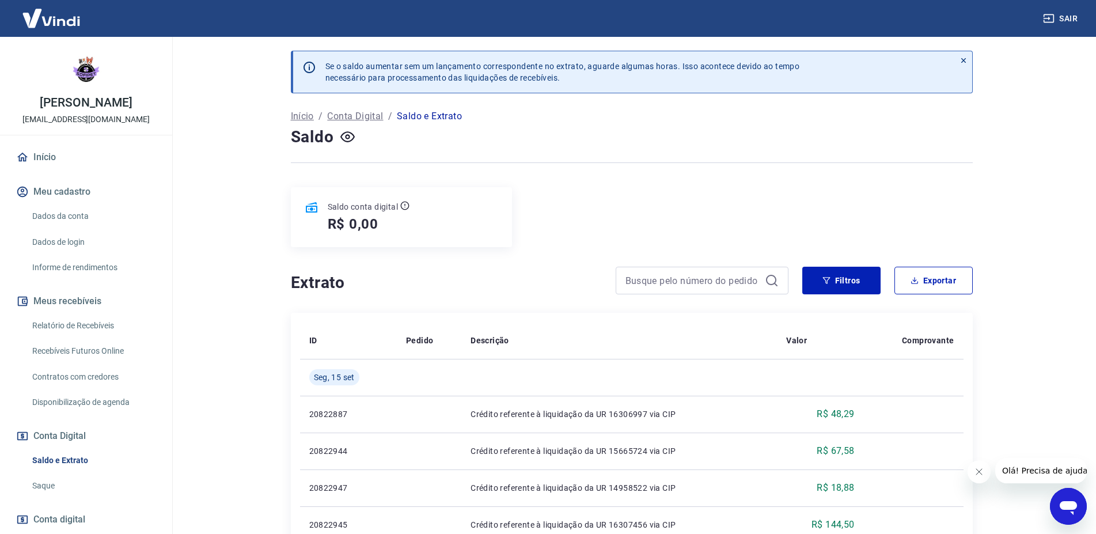
click at [72, 327] on link "Relatório de Recebíveis" at bounding box center [93, 326] width 131 height 24
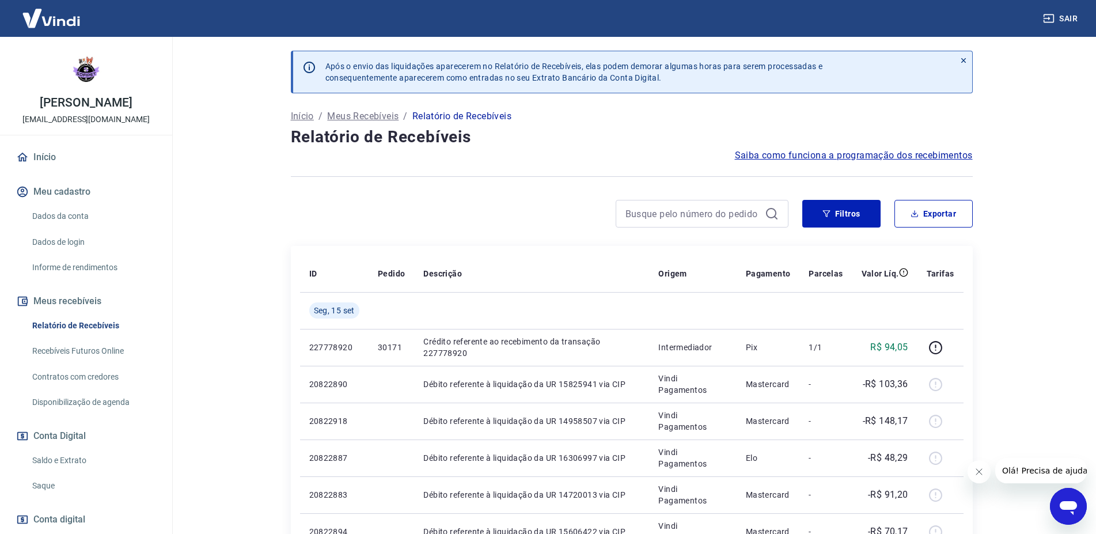
click at [57, 147] on link "Início" at bounding box center [86, 157] width 145 height 25
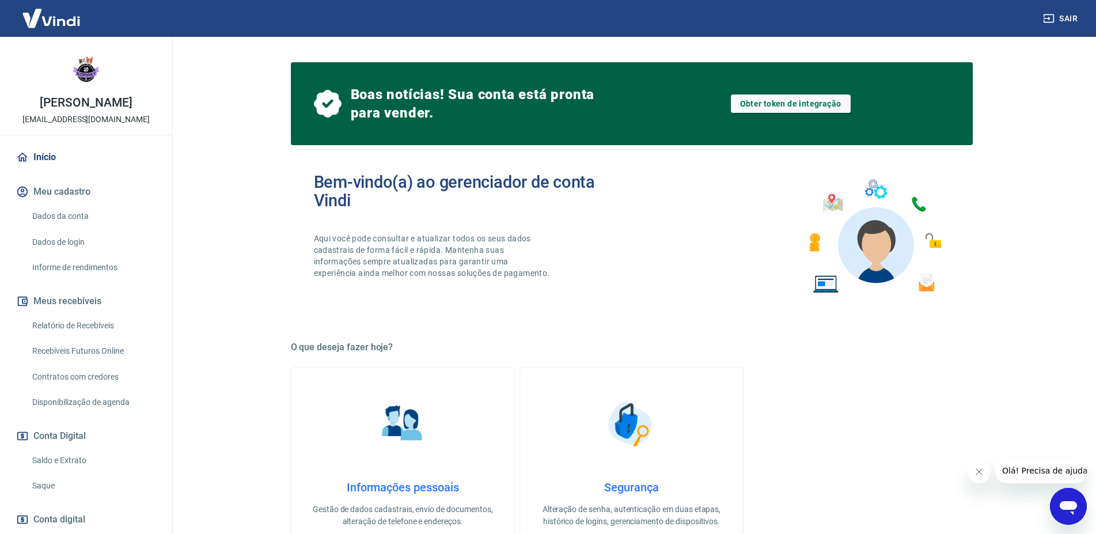
click at [394, 439] on img at bounding box center [403, 424] width 58 height 58
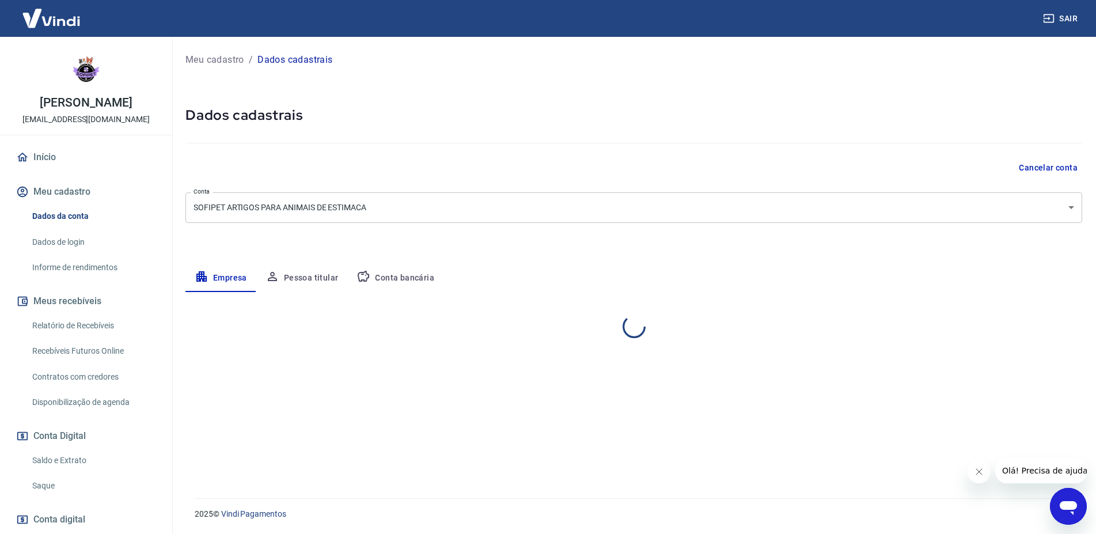
select select "SP"
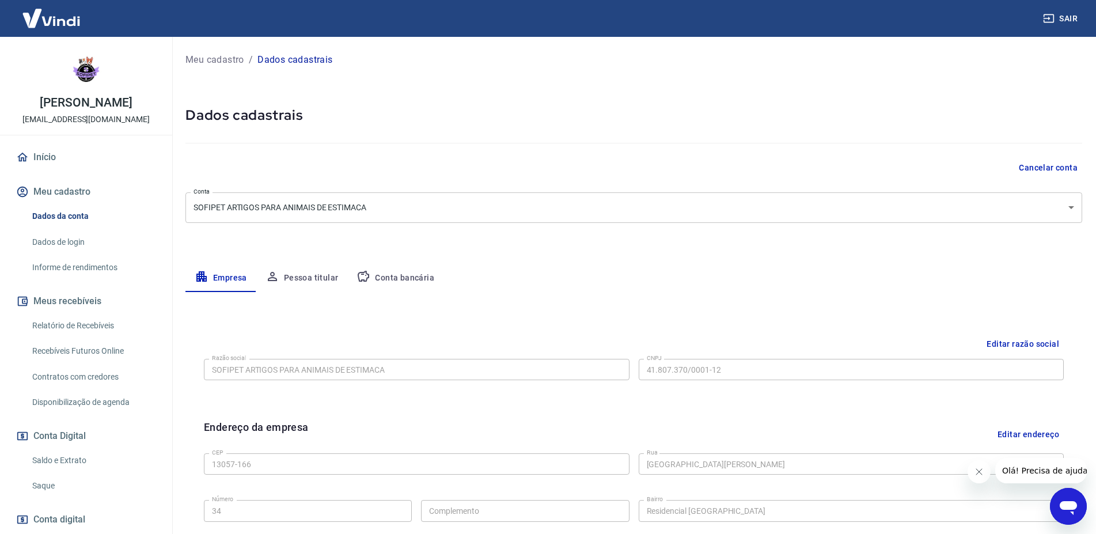
click at [68, 490] on link "Saque" at bounding box center [93, 486] width 131 height 24
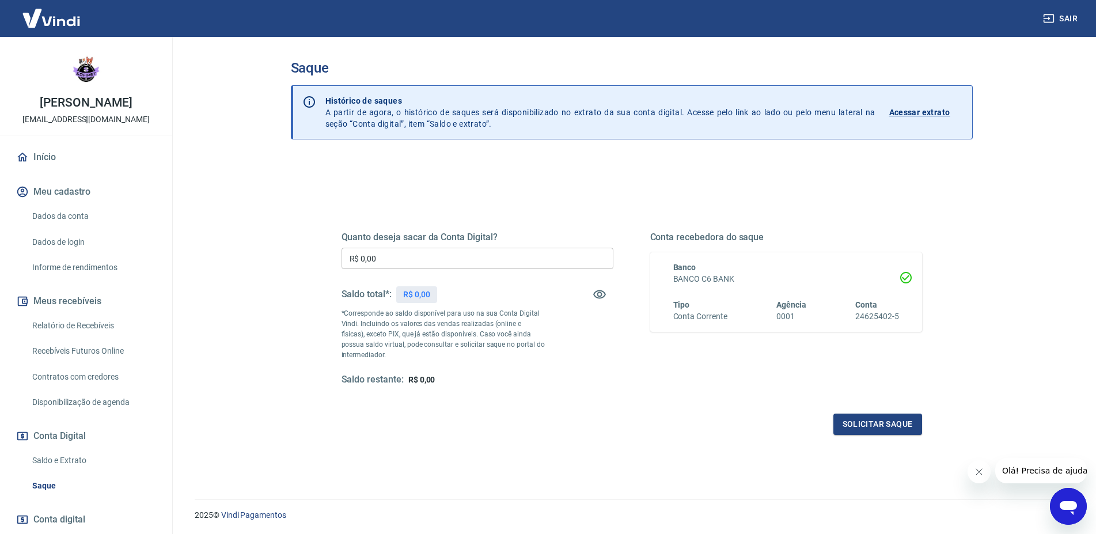
click at [71, 463] on link "Saldo e Extrato" at bounding box center [93, 461] width 131 height 24
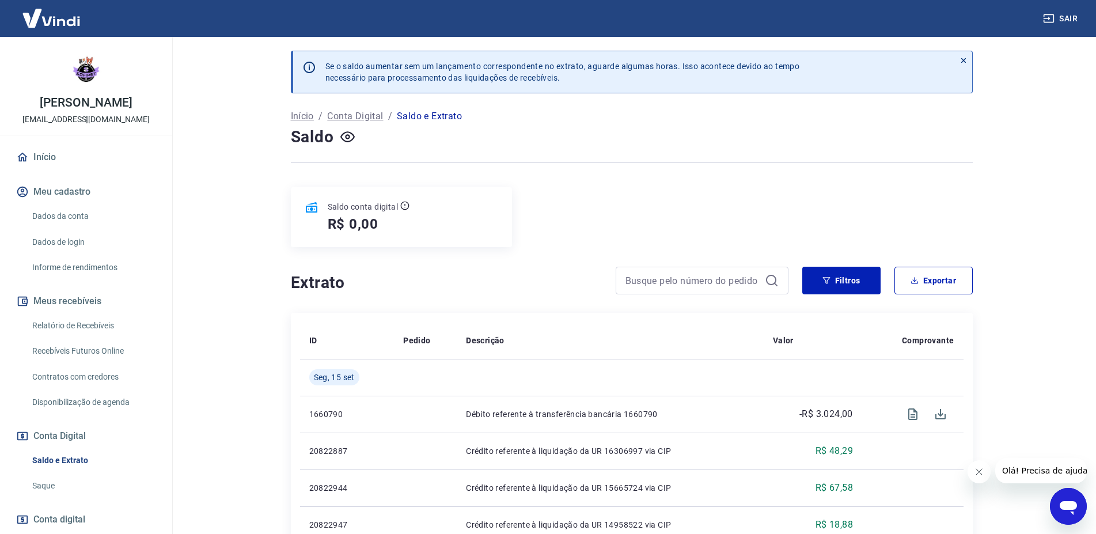
click at [70, 157] on link "Início" at bounding box center [86, 157] width 145 height 25
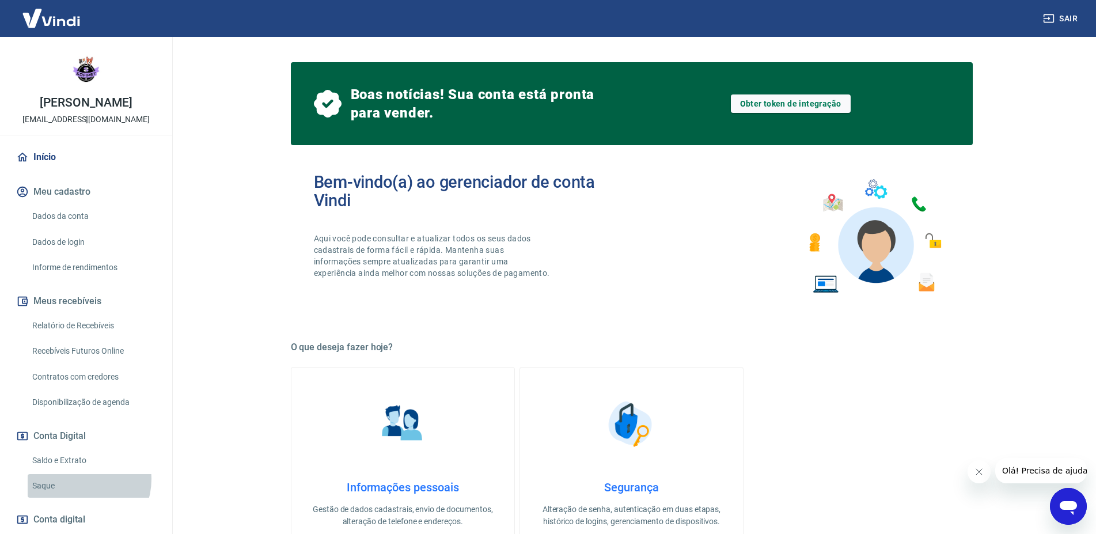
click at [79, 479] on link "Saque" at bounding box center [93, 486] width 131 height 24
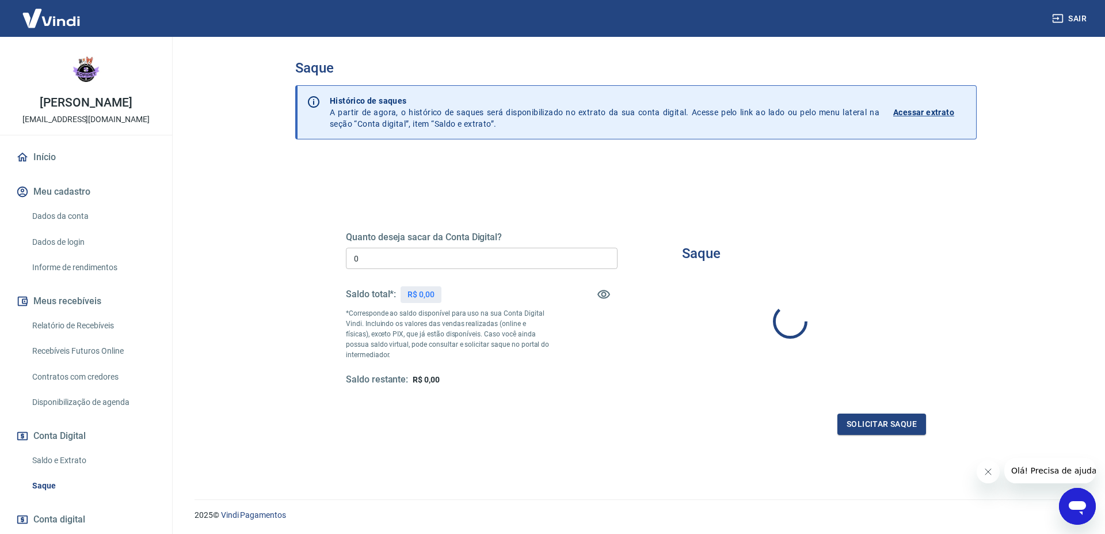
type input "R$ 0,00"
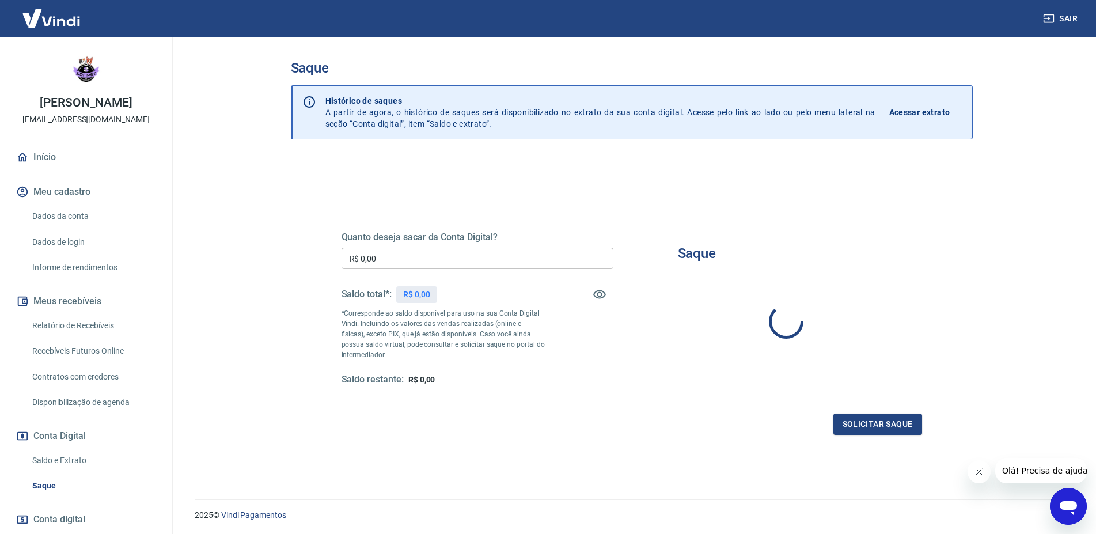
click at [100, 464] on link "Saldo e Extrato" at bounding box center [93, 461] width 131 height 24
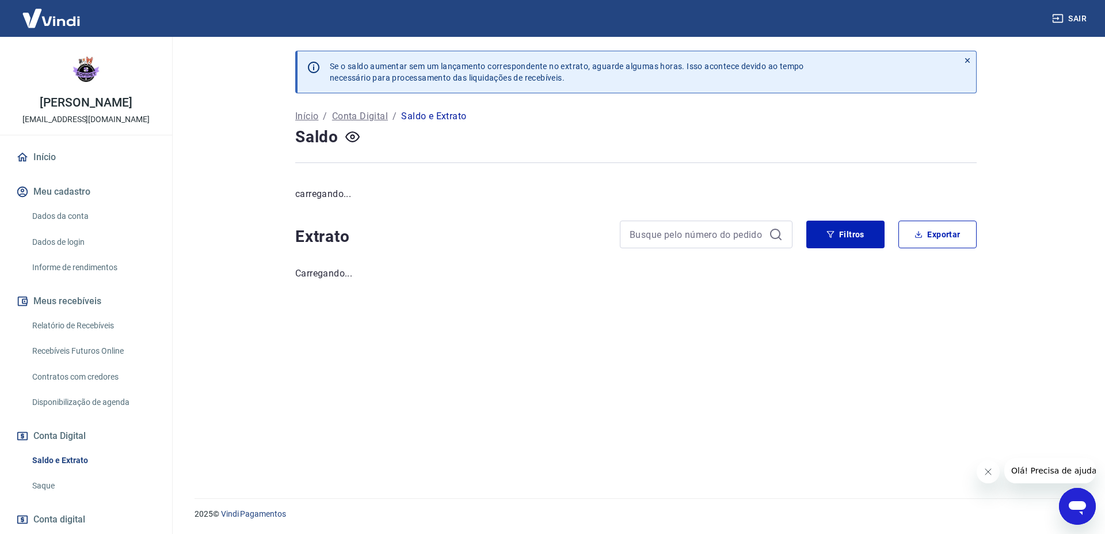
click at [58, 160] on link "Início" at bounding box center [86, 157] width 145 height 25
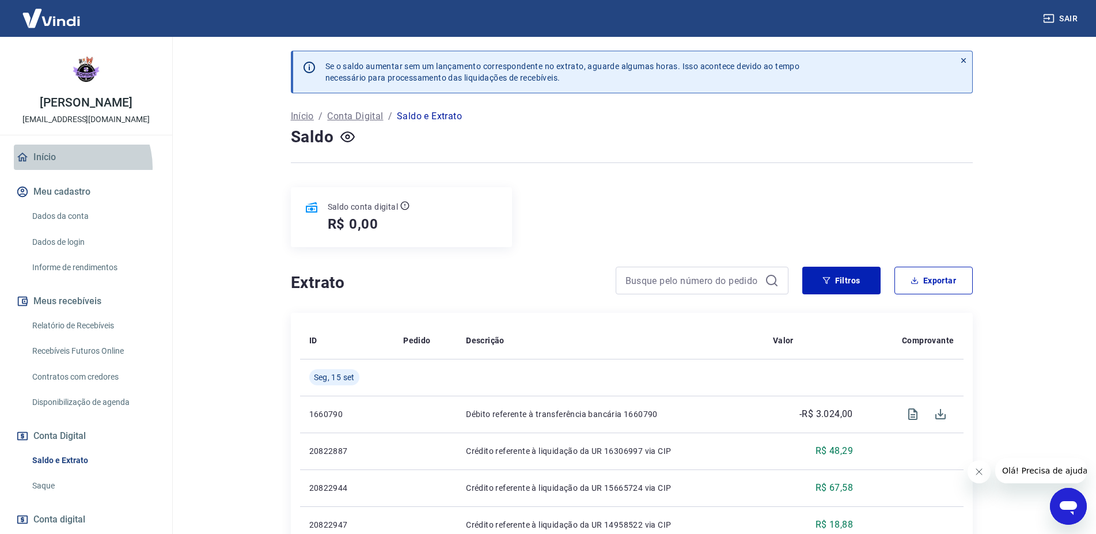
click at [70, 167] on link "Início" at bounding box center [86, 157] width 145 height 25
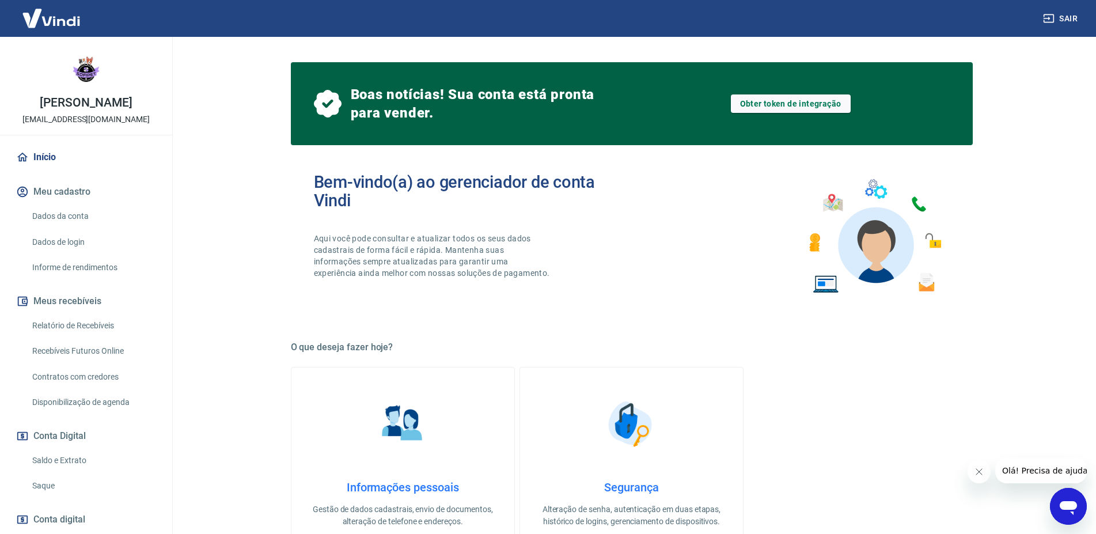
click at [423, 386] on link "Informações pessoais Gestão de dados cadastrais, envio de documentos, alteração…" at bounding box center [403, 461] width 224 height 189
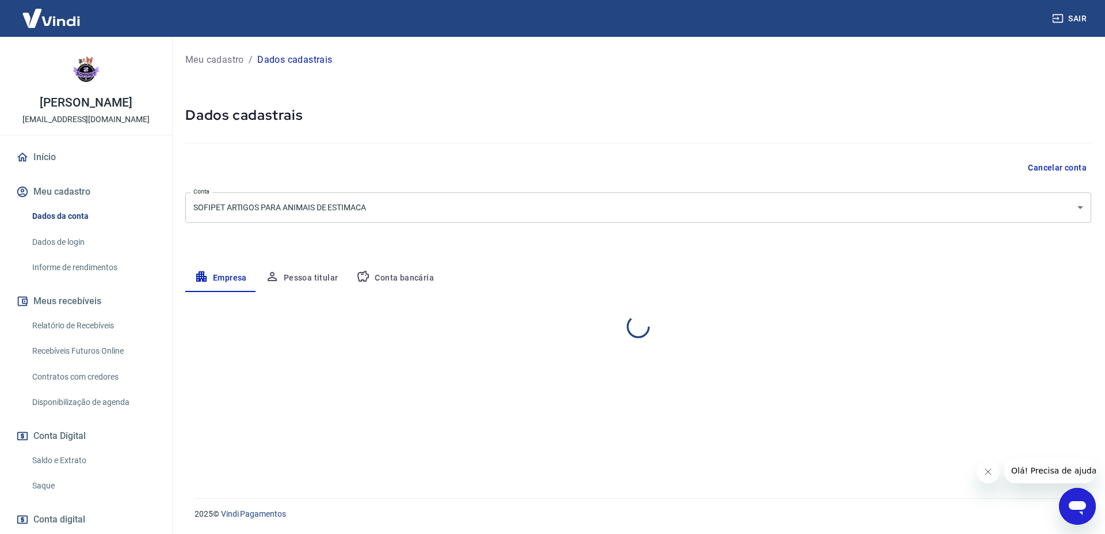
select select "SP"
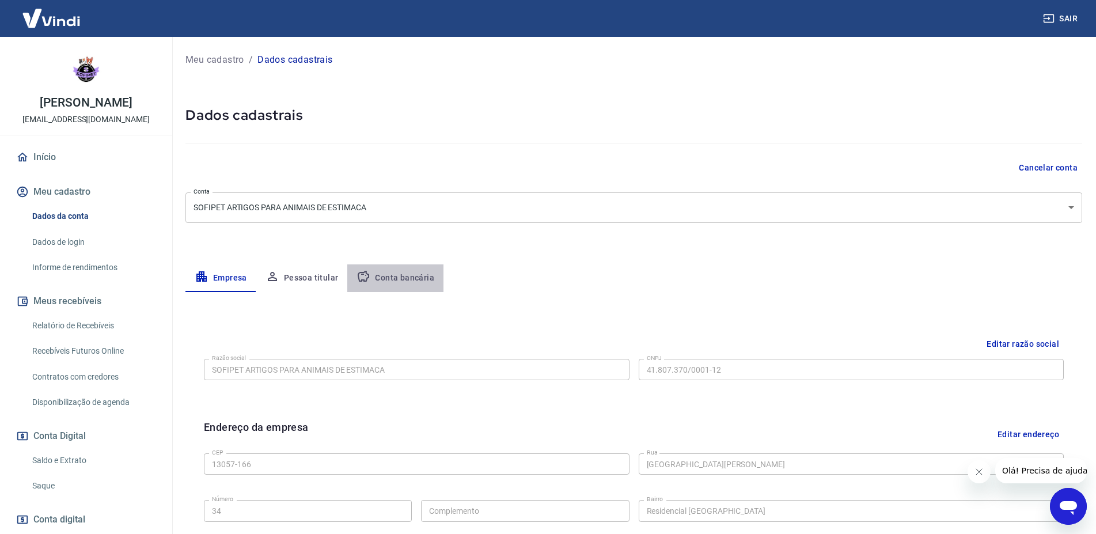
click at [407, 280] on button "Conta bancária" at bounding box center [395, 278] width 96 height 28
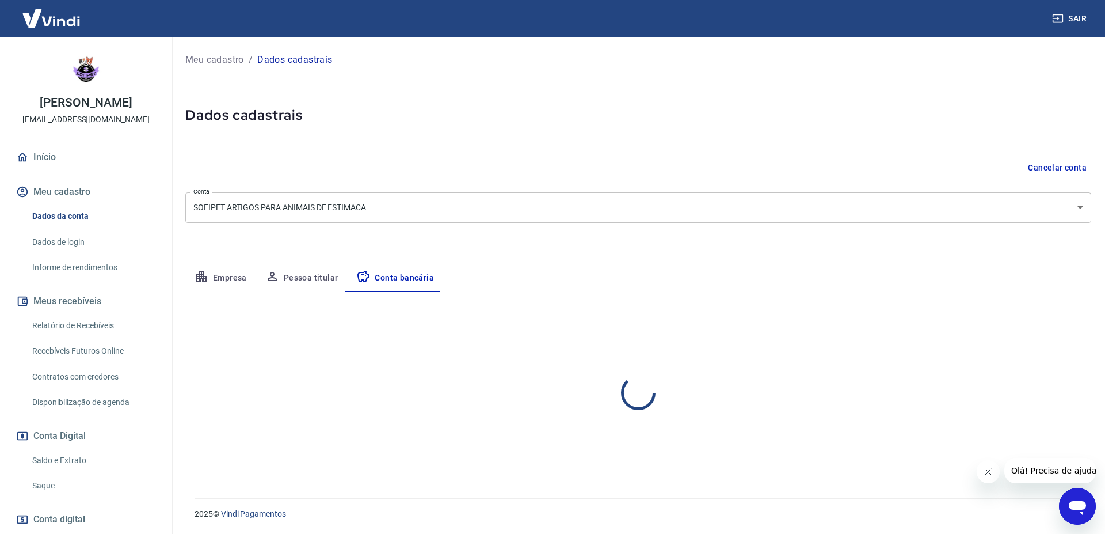
select select "1"
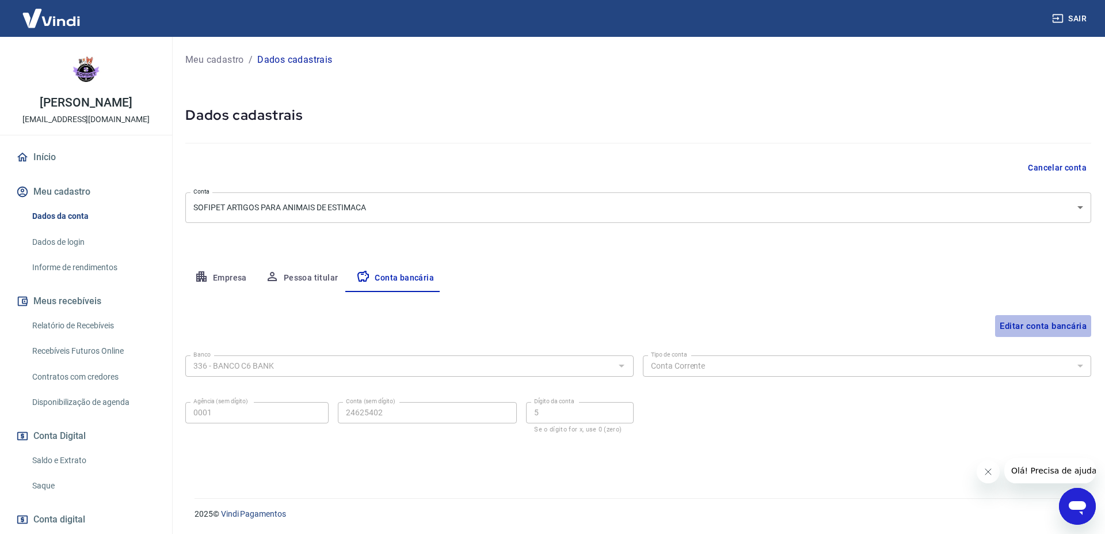
click at [1017, 325] on button "Editar conta bancária" at bounding box center [1043, 326] width 96 height 22
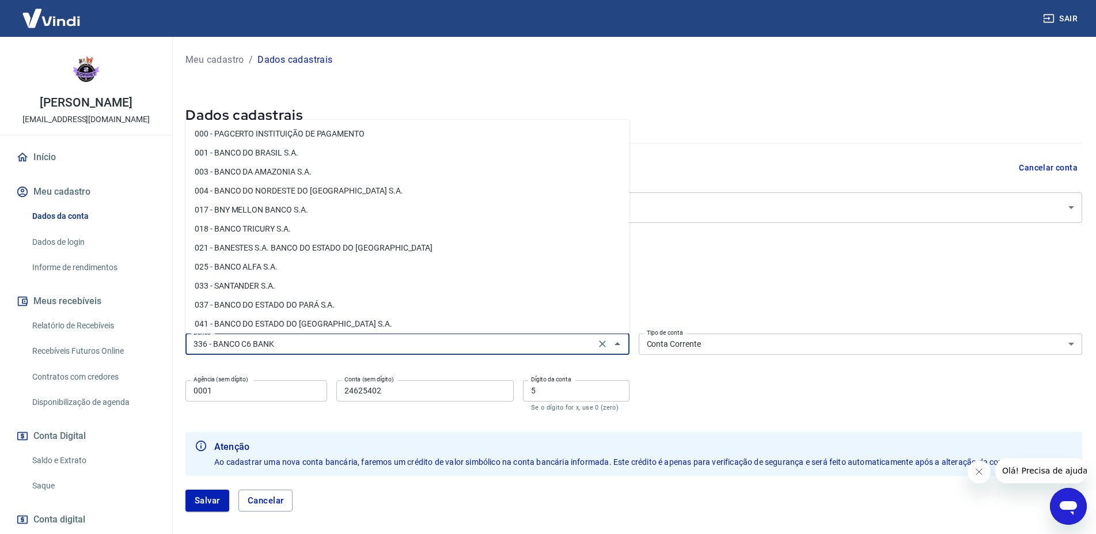
scroll to position [943, 0]
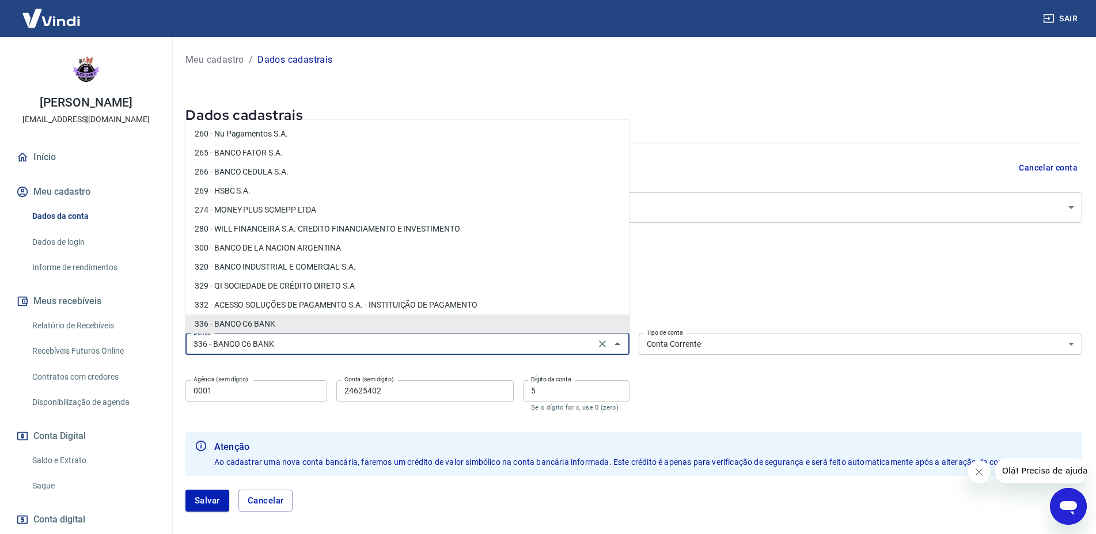
drag, startPoint x: 317, startPoint y: 347, endPoint x: 173, endPoint y: 356, distance: 144.8
click at [189, 351] on input "336 - BANCO C6 BANK" at bounding box center [390, 344] width 403 height 14
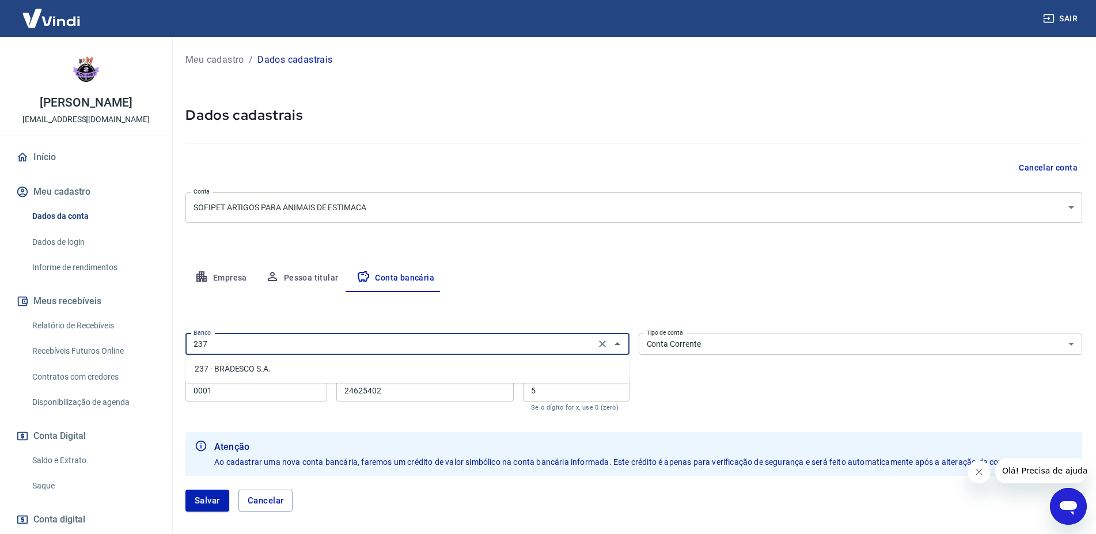
click at [221, 363] on li "237 - BRADESCO S.A." at bounding box center [407, 368] width 444 height 19
type input "237 - BRADESCO S.A."
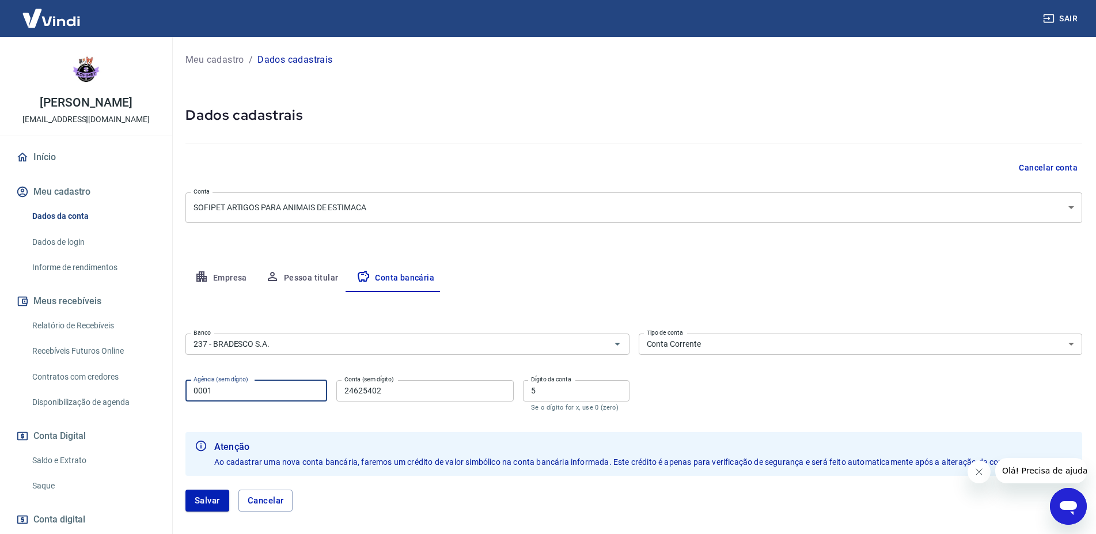
drag, startPoint x: 233, startPoint y: 390, endPoint x: 170, endPoint y: 393, distance: 62.8
click at [185, 393] on input "0001" at bounding box center [256, 390] width 142 height 21
type input "6620"
type input "0025346"
drag, startPoint x: 536, startPoint y: 398, endPoint x: 522, endPoint y: 400, distance: 14.6
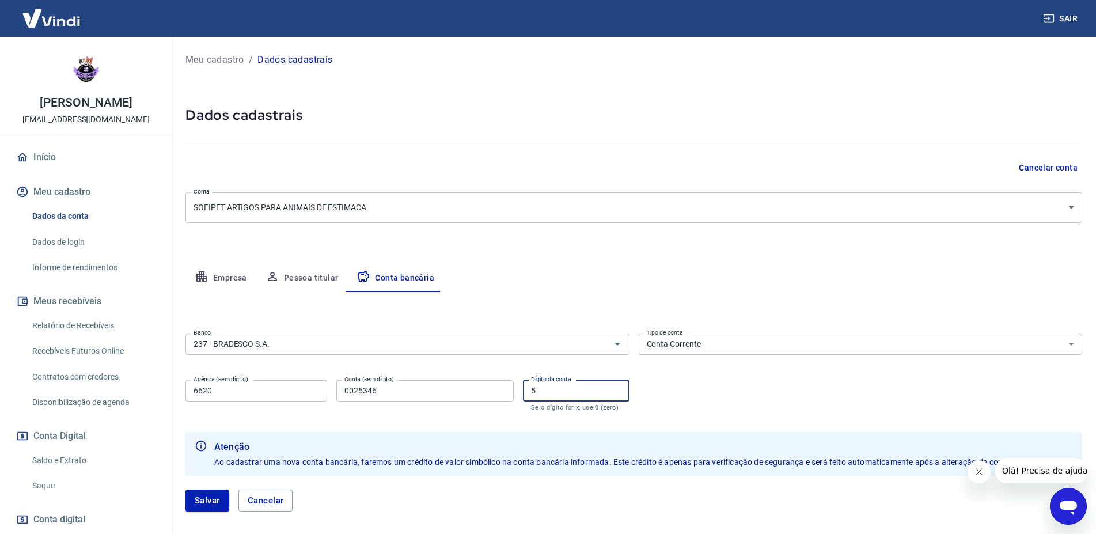
click at [523, 400] on input "5" at bounding box center [576, 390] width 107 height 21
type input "4"
click at [204, 501] on button "Salvar" at bounding box center [207, 500] width 44 height 22
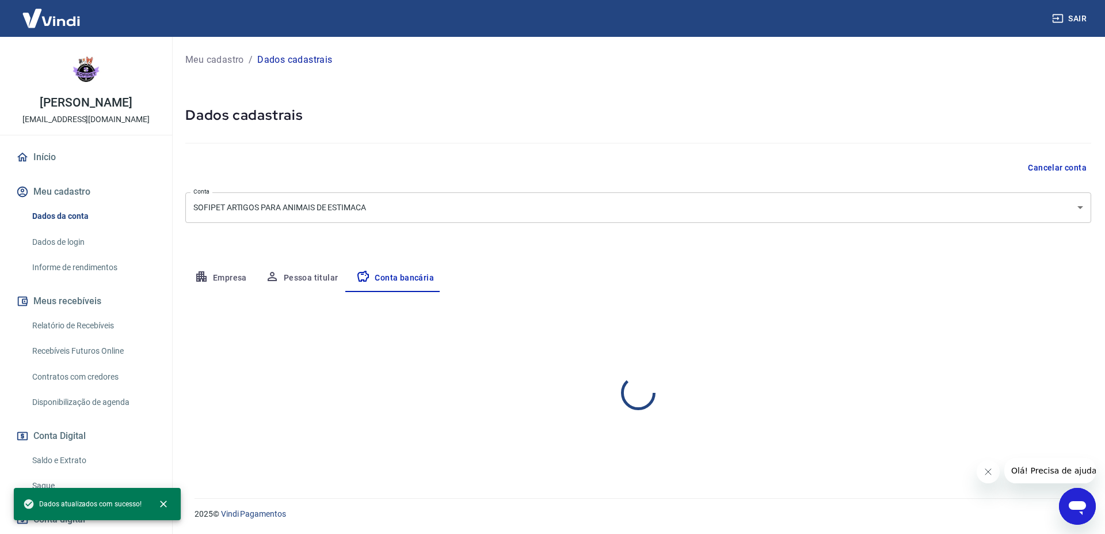
select select "1"
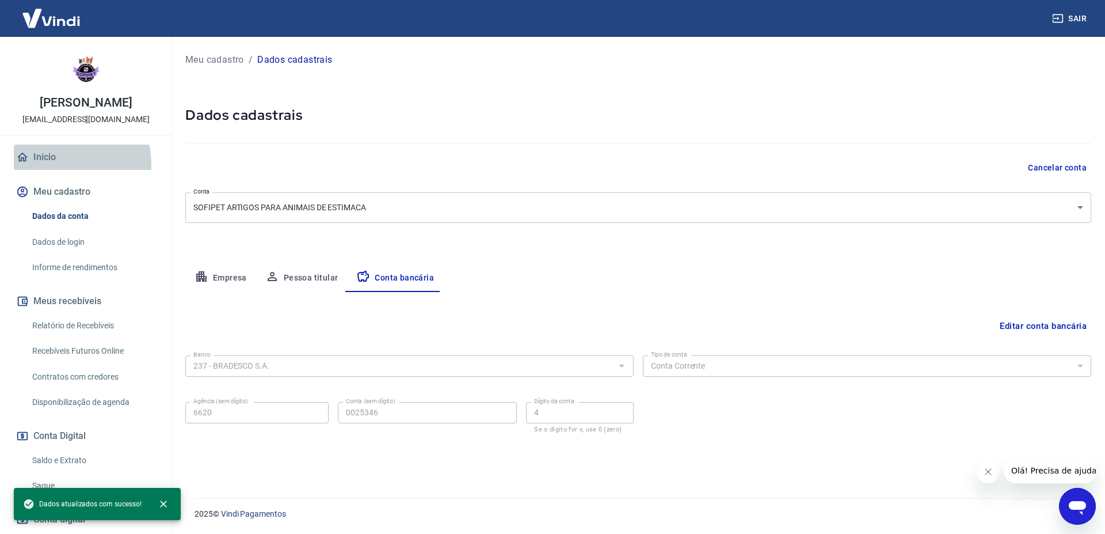
click at [58, 165] on link "Início" at bounding box center [86, 157] width 145 height 25
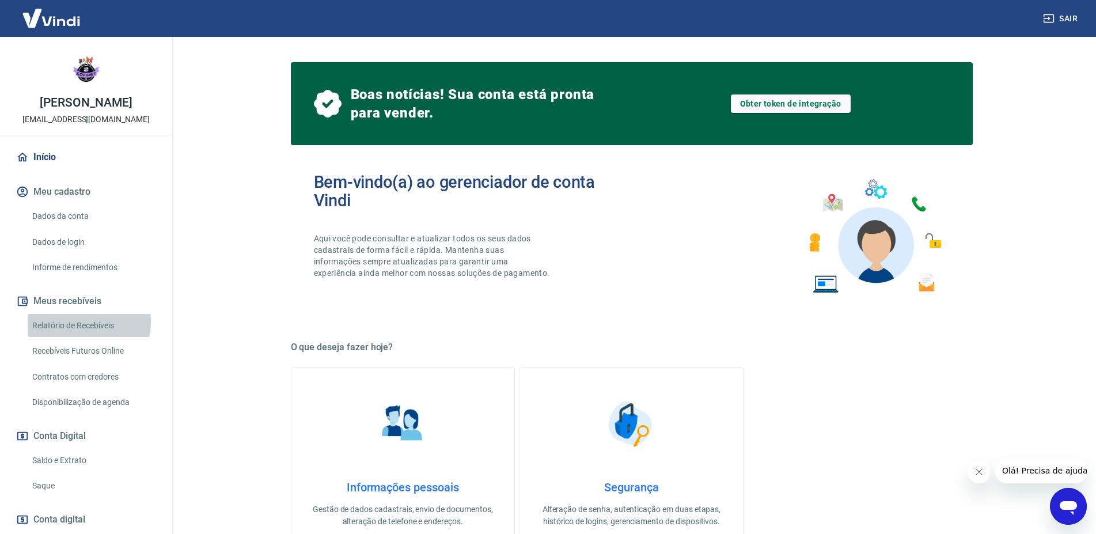
click at [82, 321] on link "Relatório de Recebíveis" at bounding box center [93, 326] width 131 height 24
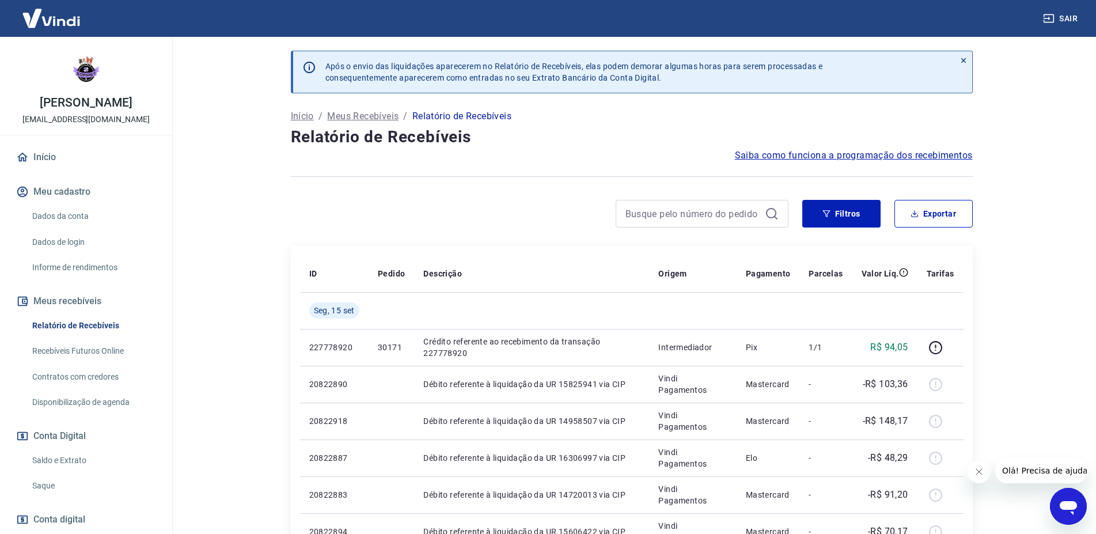
click at [68, 463] on link "Saldo e Extrato" at bounding box center [93, 461] width 131 height 24
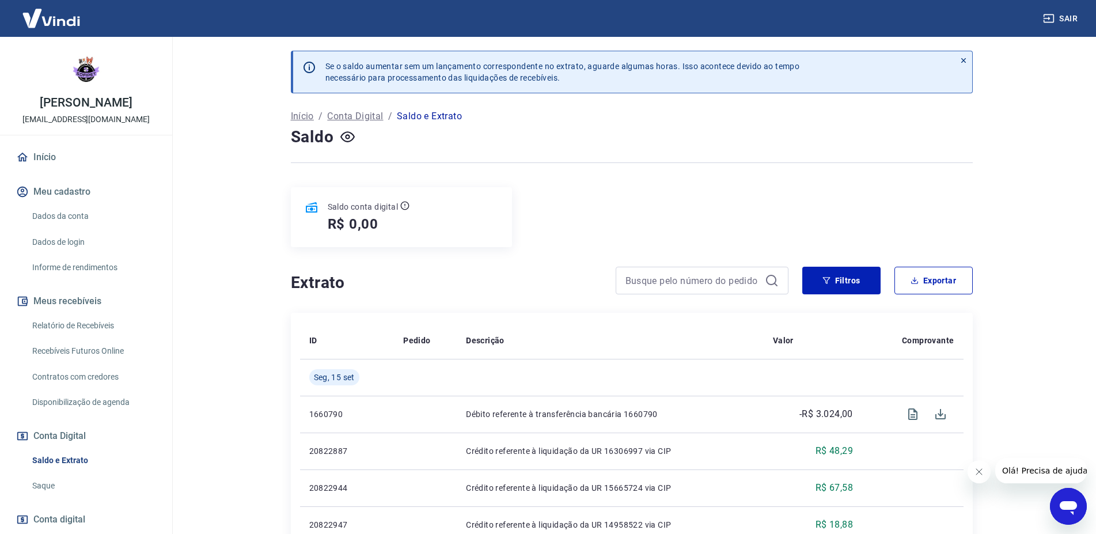
click at [66, 156] on link "Início" at bounding box center [86, 157] width 145 height 25
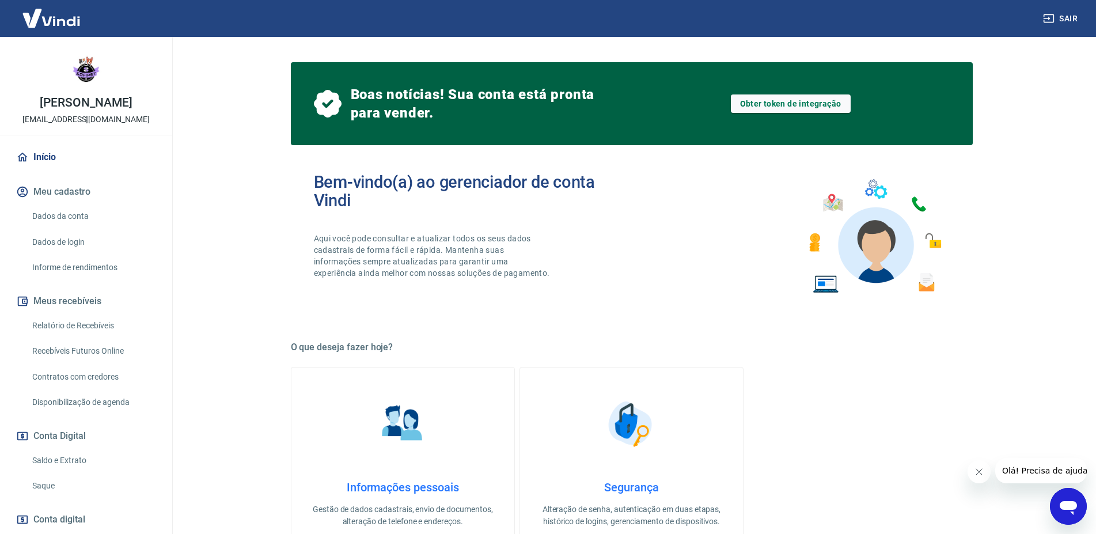
click at [1038, 14] on div "Sair" at bounding box center [548, 18] width 1096 height 37
click at [1043, 16] on icon "button" at bounding box center [1049, 19] width 12 height 12
